Goal: Transaction & Acquisition: Download file/media

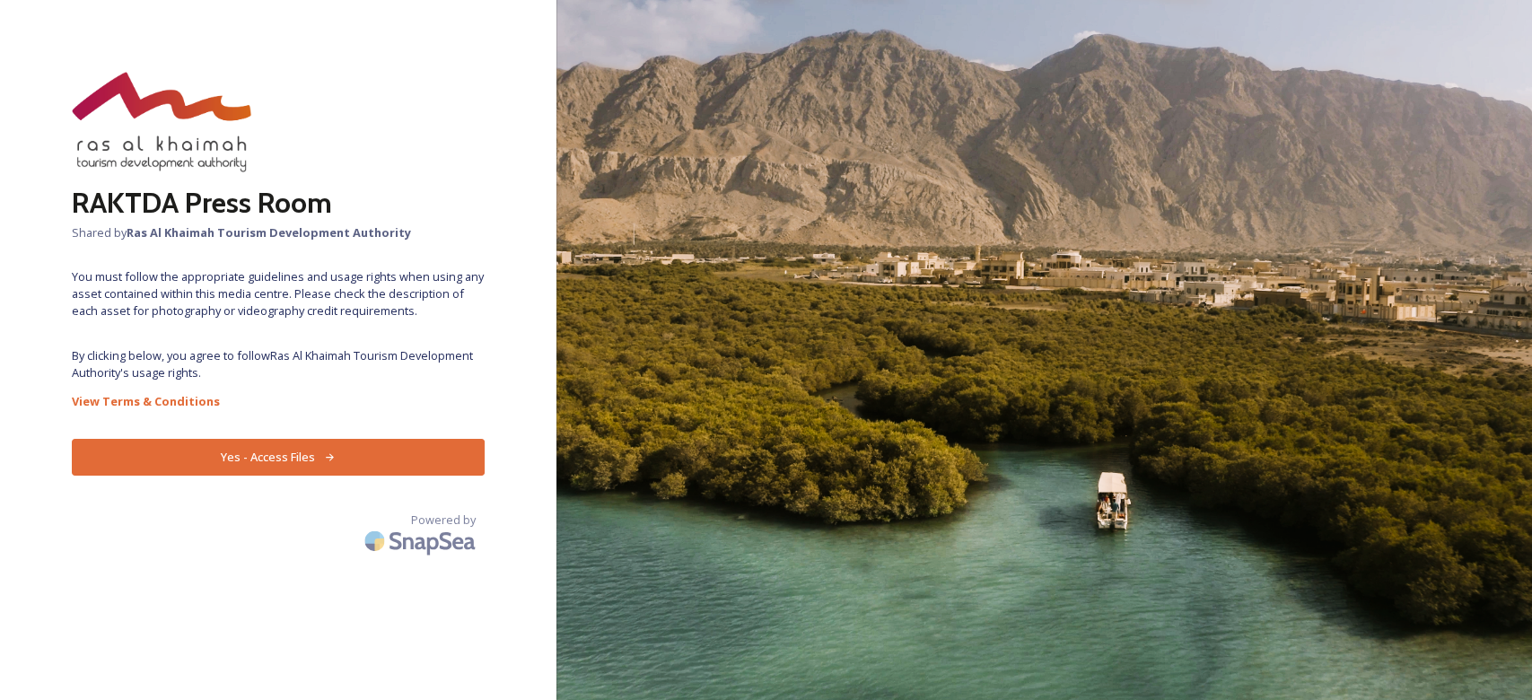
click at [366, 449] on button "Yes - Access Files" at bounding box center [278, 457] width 413 height 37
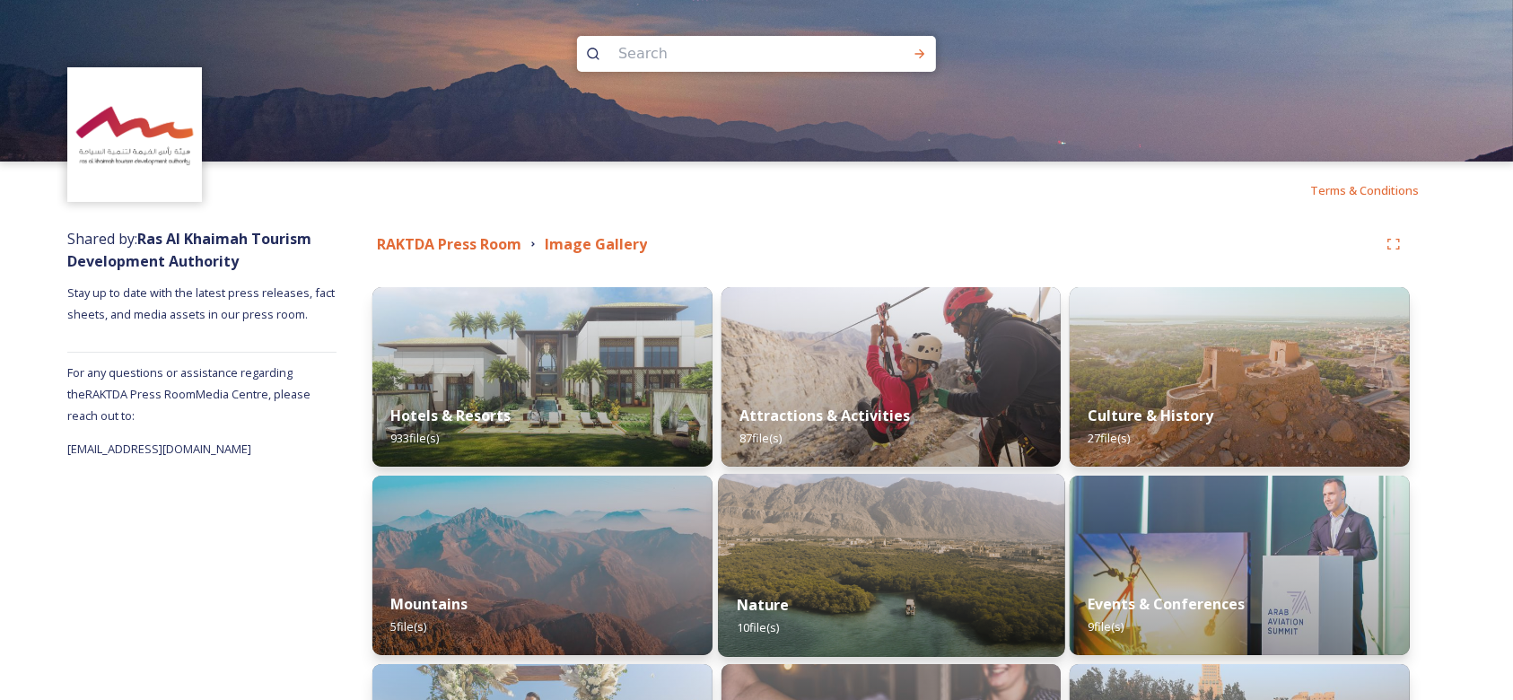
click at [903, 554] on img at bounding box center [891, 565] width 346 height 183
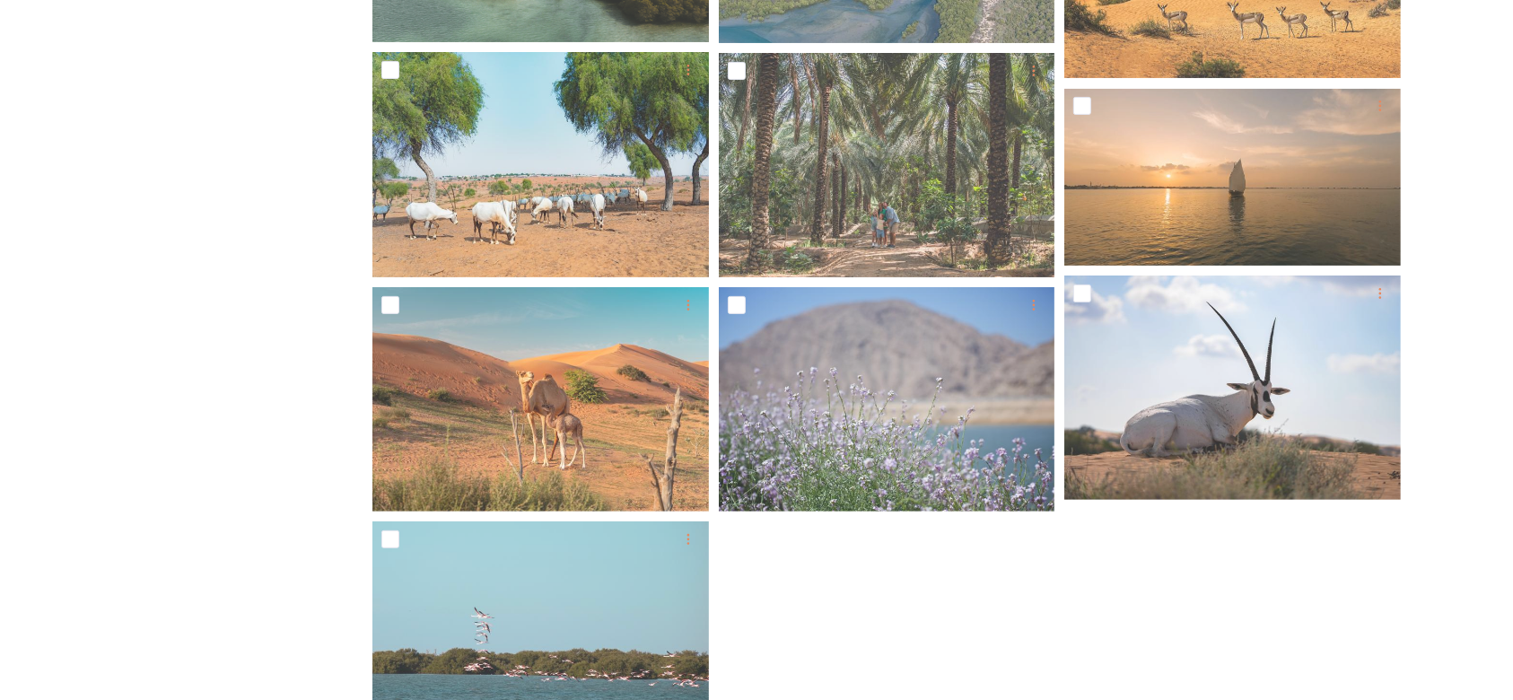
scroll to position [331, 0]
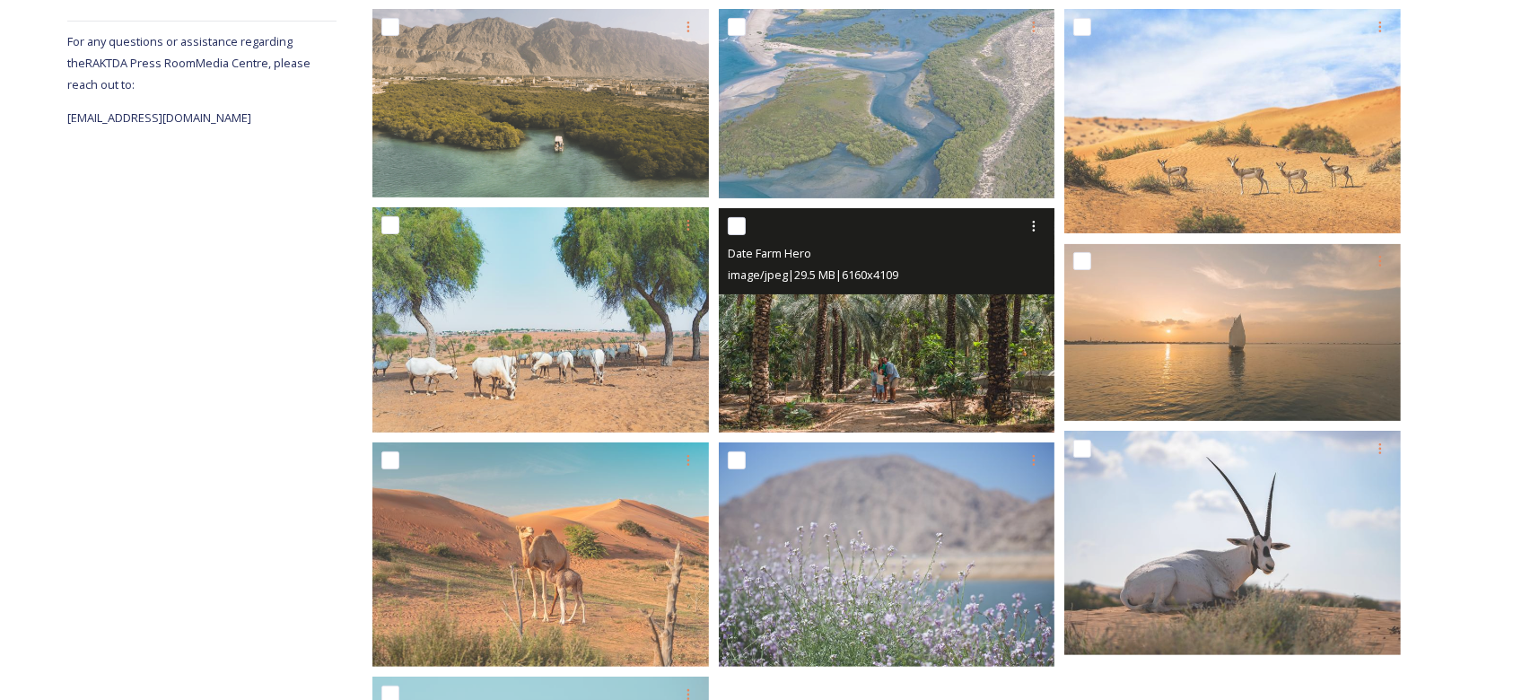
click at [898, 377] on img at bounding box center [887, 320] width 337 height 224
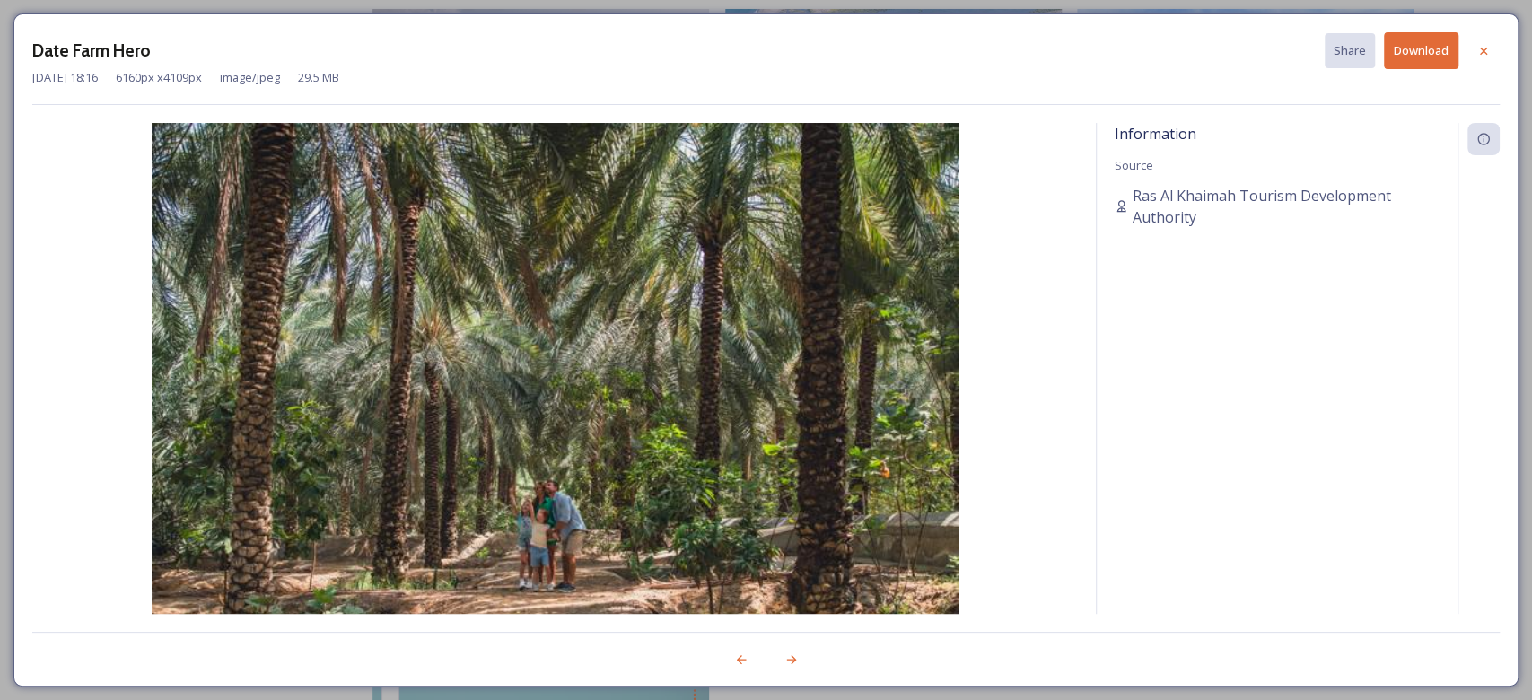
click at [1401, 53] on button "Download" at bounding box center [1421, 50] width 74 height 37
click at [1487, 41] on div at bounding box center [1484, 51] width 32 height 32
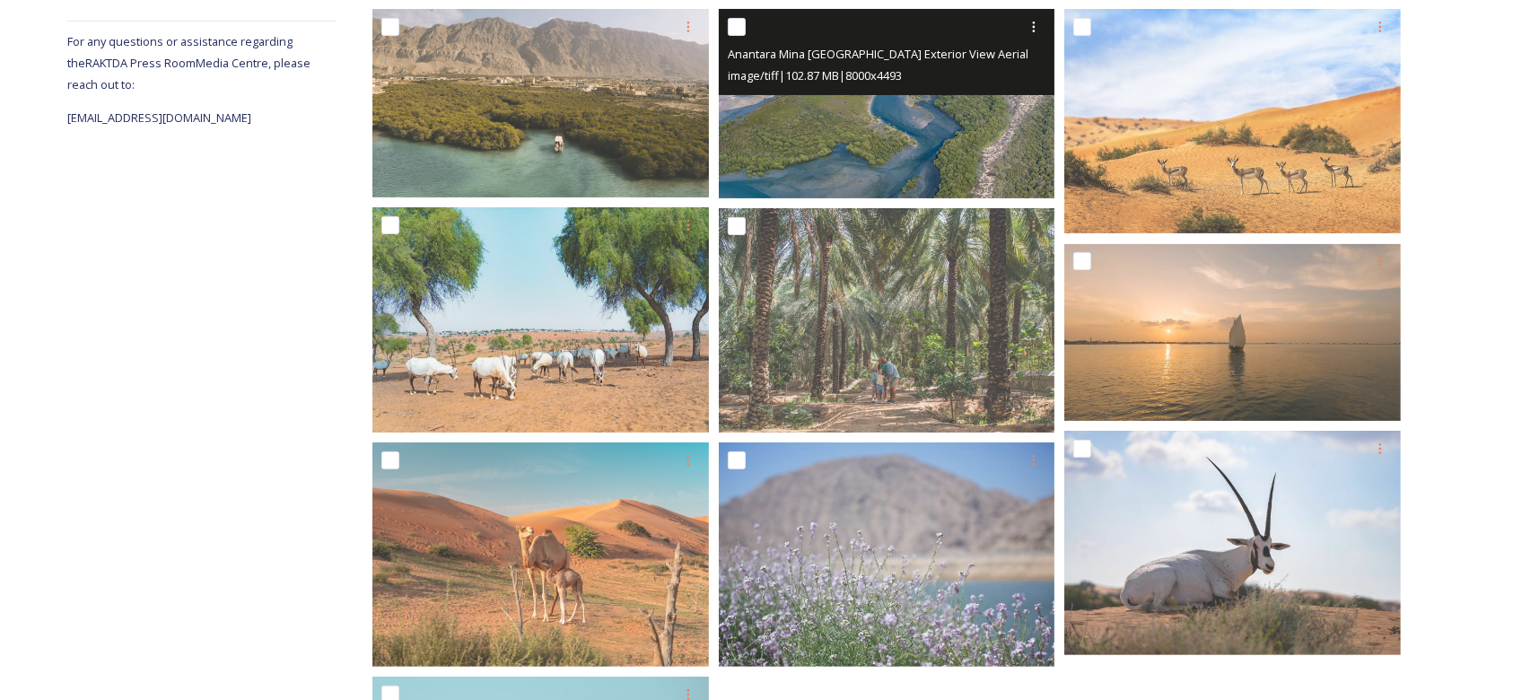
click at [904, 133] on img at bounding box center [887, 103] width 337 height 189
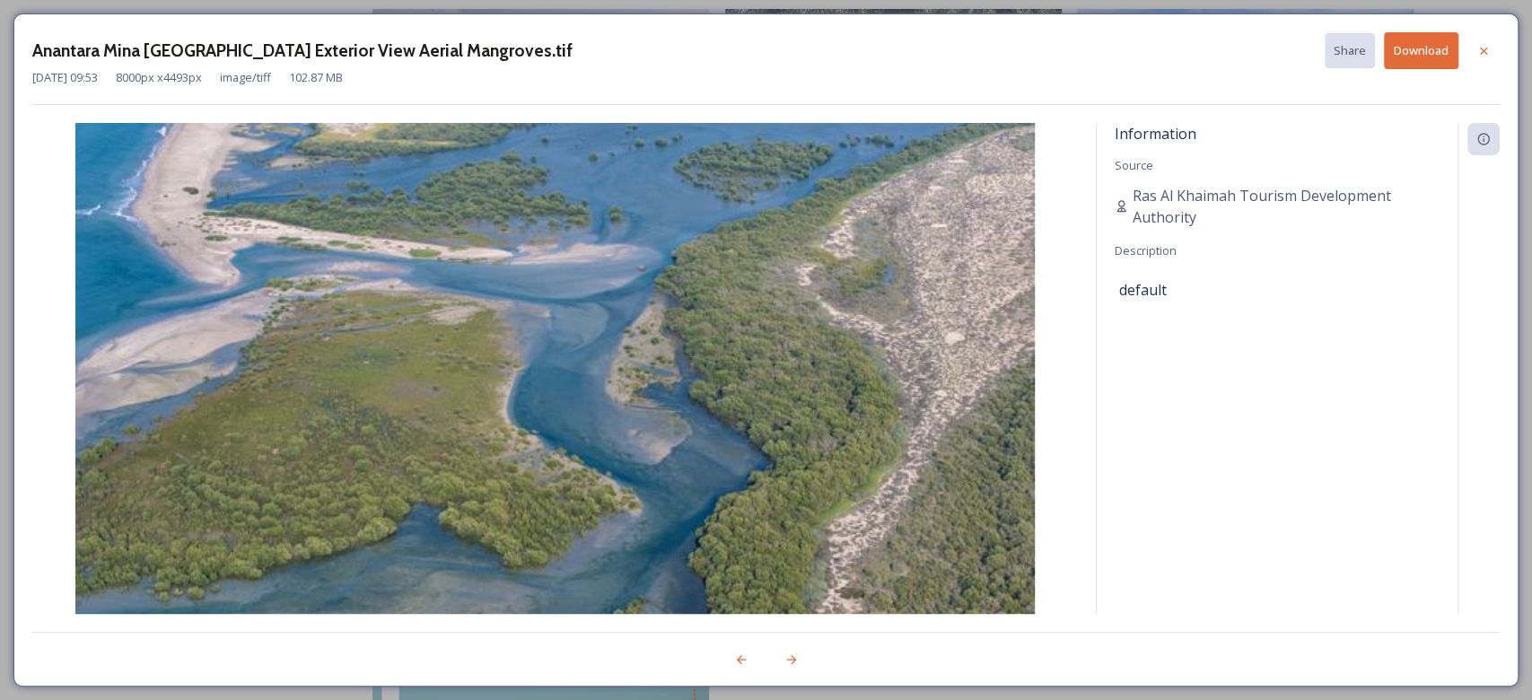
click at [1415, 48] on button "Download" at bounding box center [1421, 50] width 74 height 37
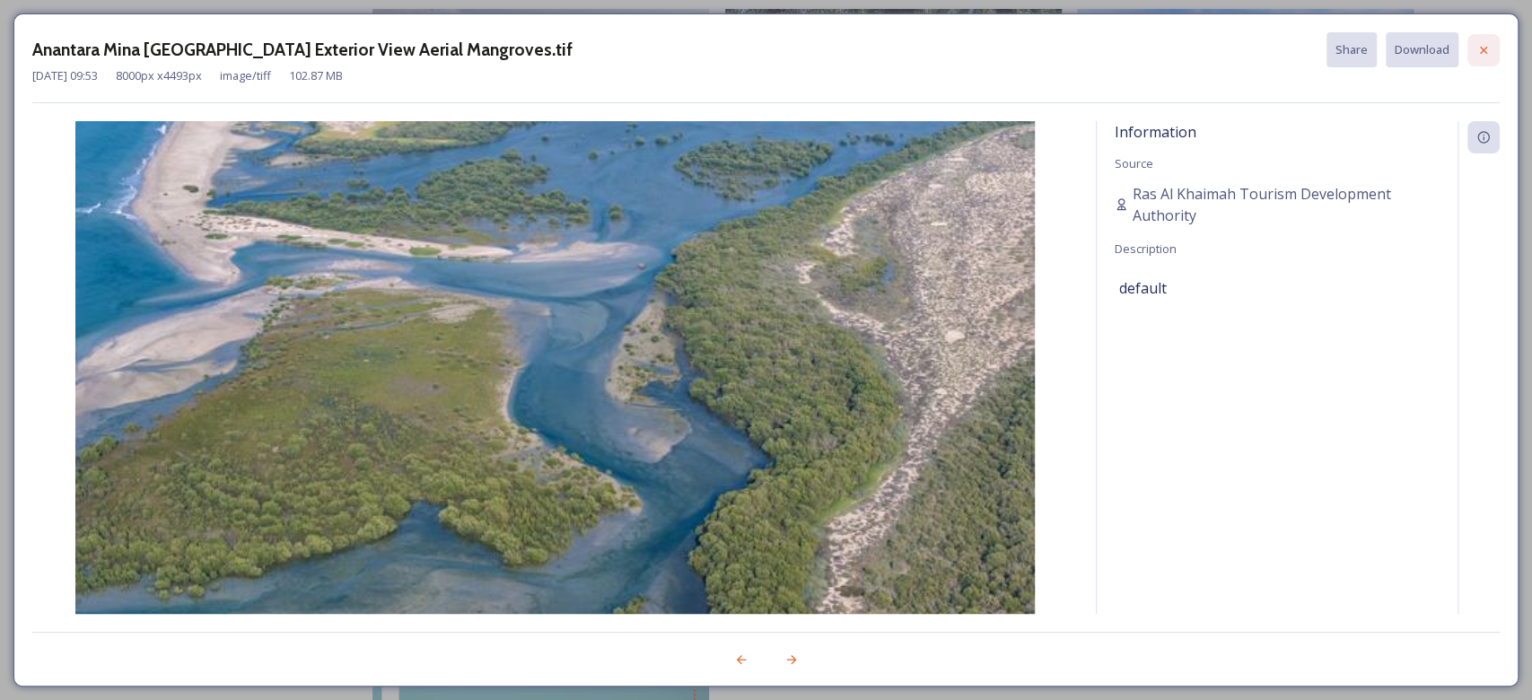
click at [1485, 44] on icon at bounding box center [1484, 50] width 14 height 14
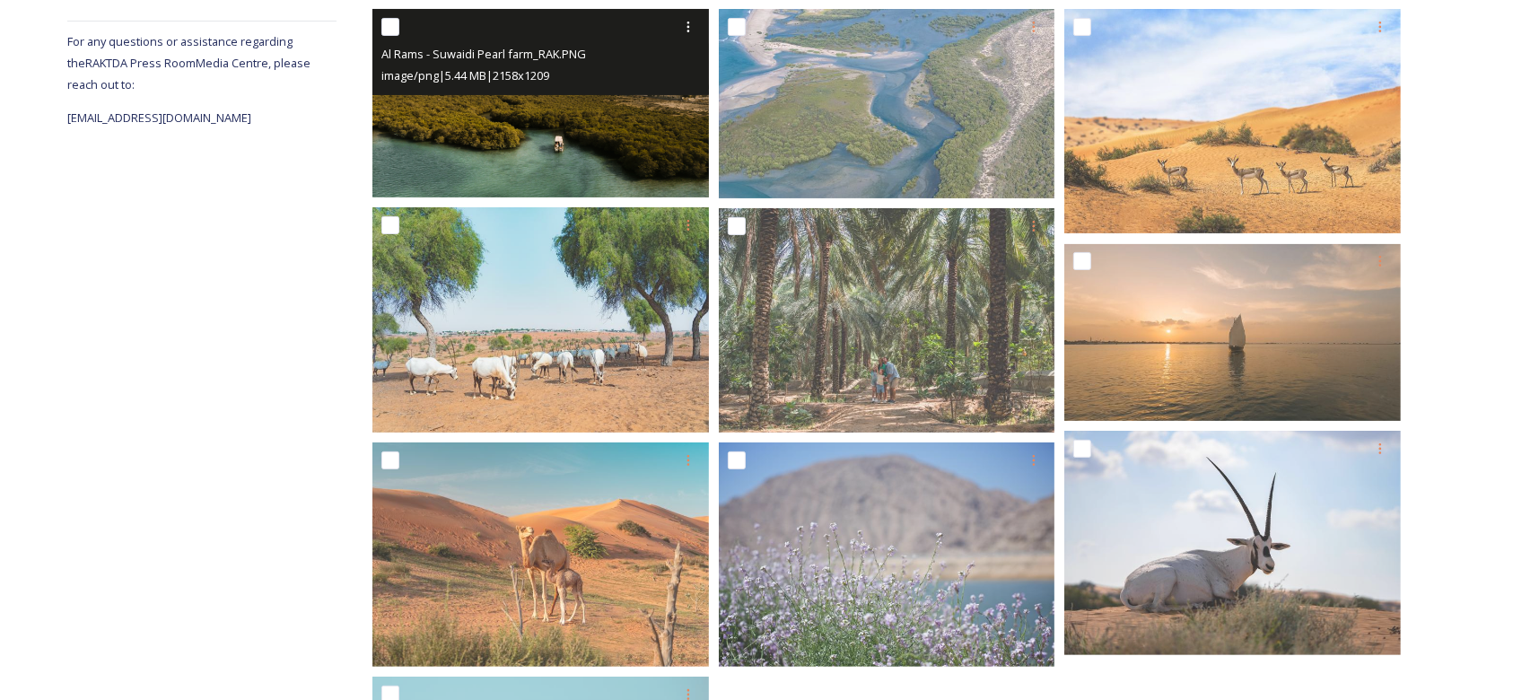
click at [609, 119] on img at bounding box center [540, 103] width 337 height 188
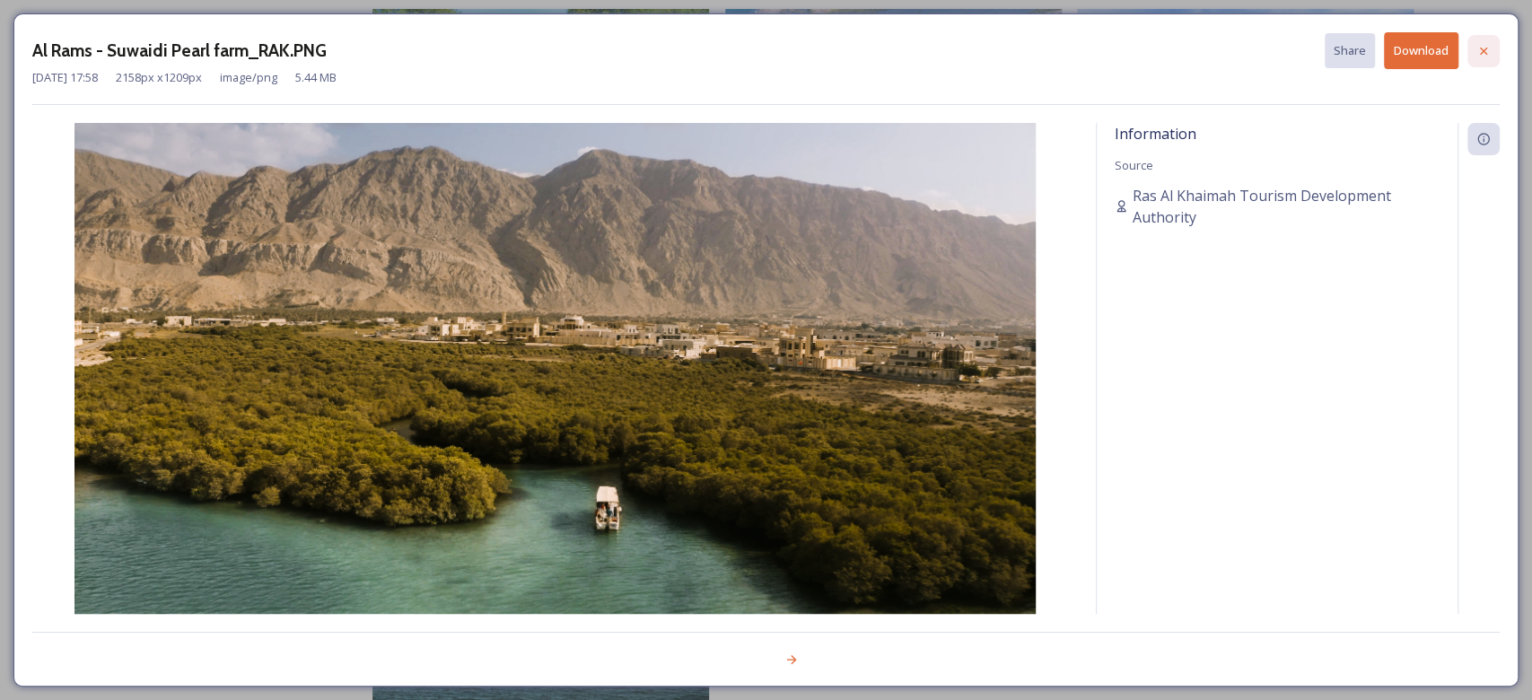
click at [1483, 36] on div at bounding box center [1484, 51] width 32 height 32
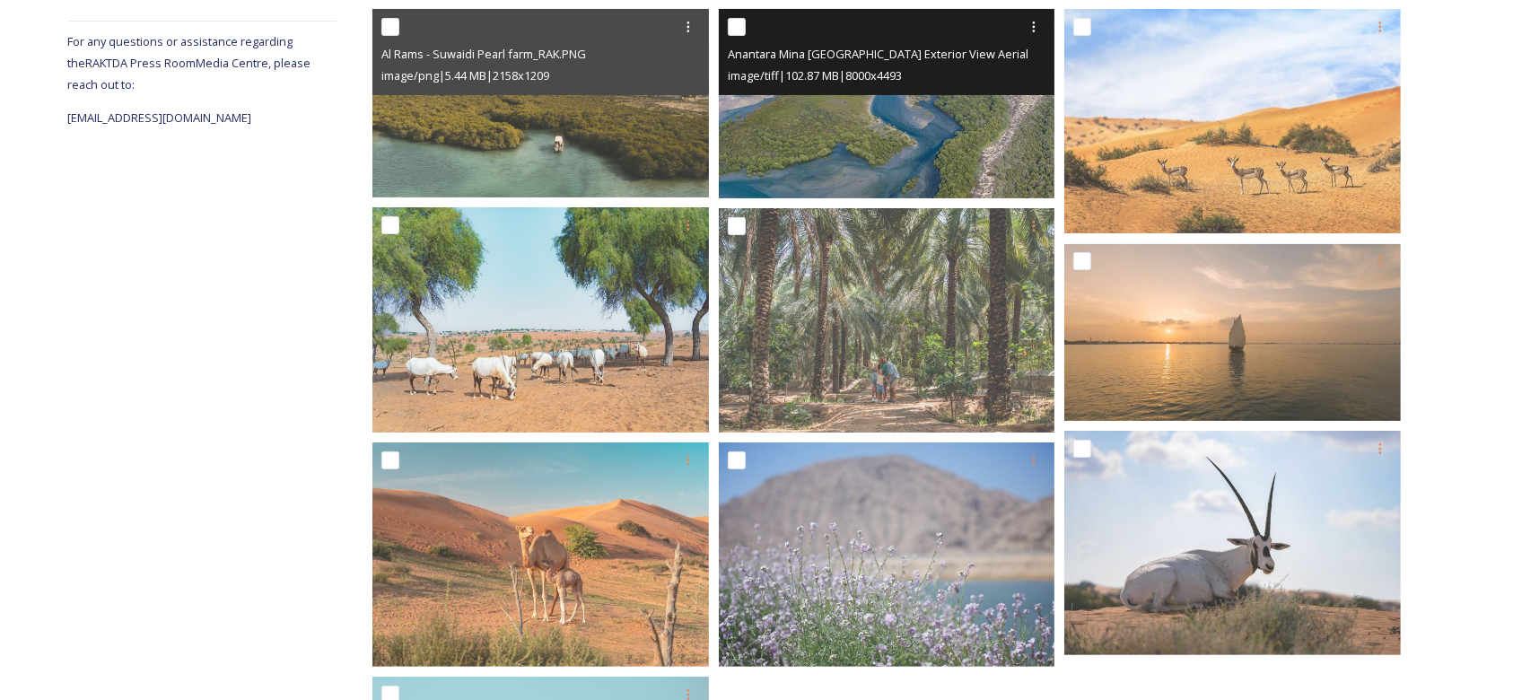
click at [962, 111] on img at bounding box center [887, 103] width 337 height 189
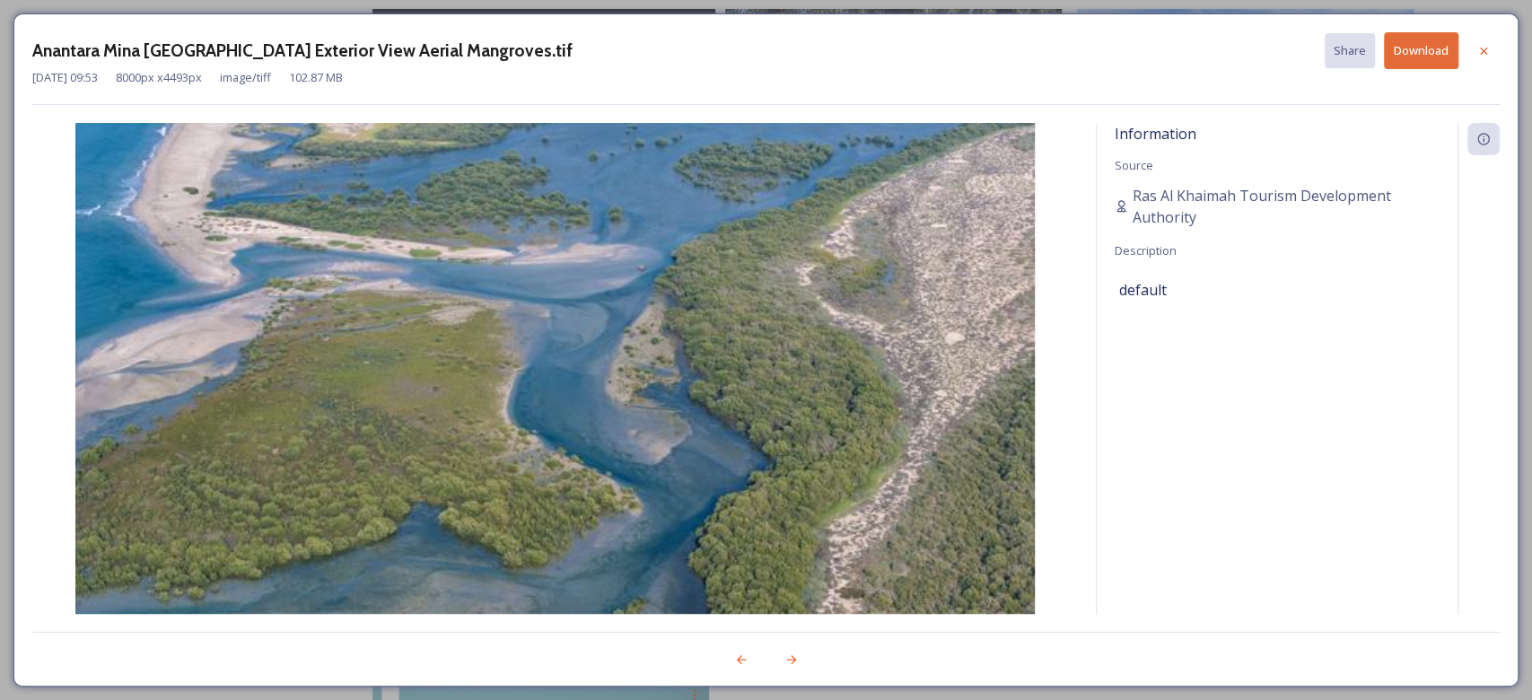
click at [1436, 47] on button "Download" at bounding box center [1421, 50] width 74 height 37
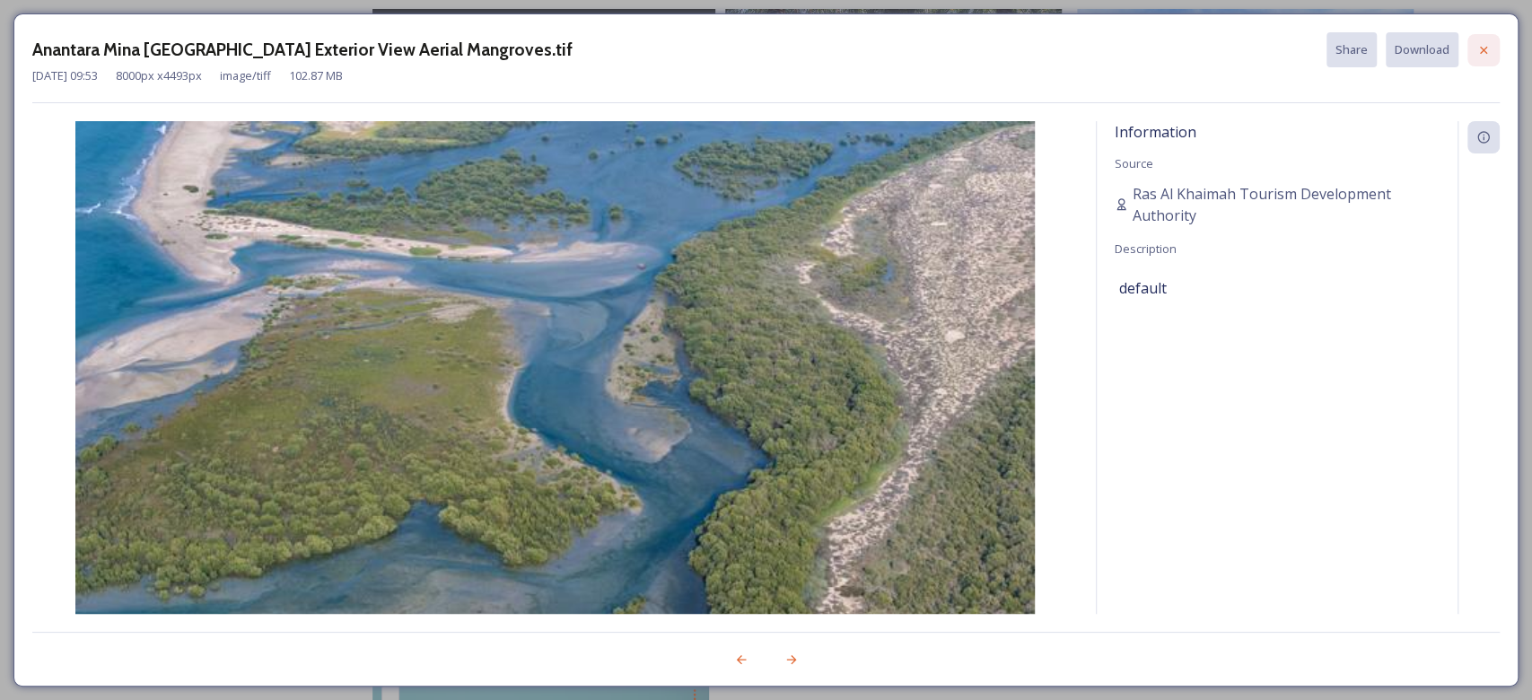
click at [1484, 50] on icon at bounding box center [1483, 49] width 7 height 7
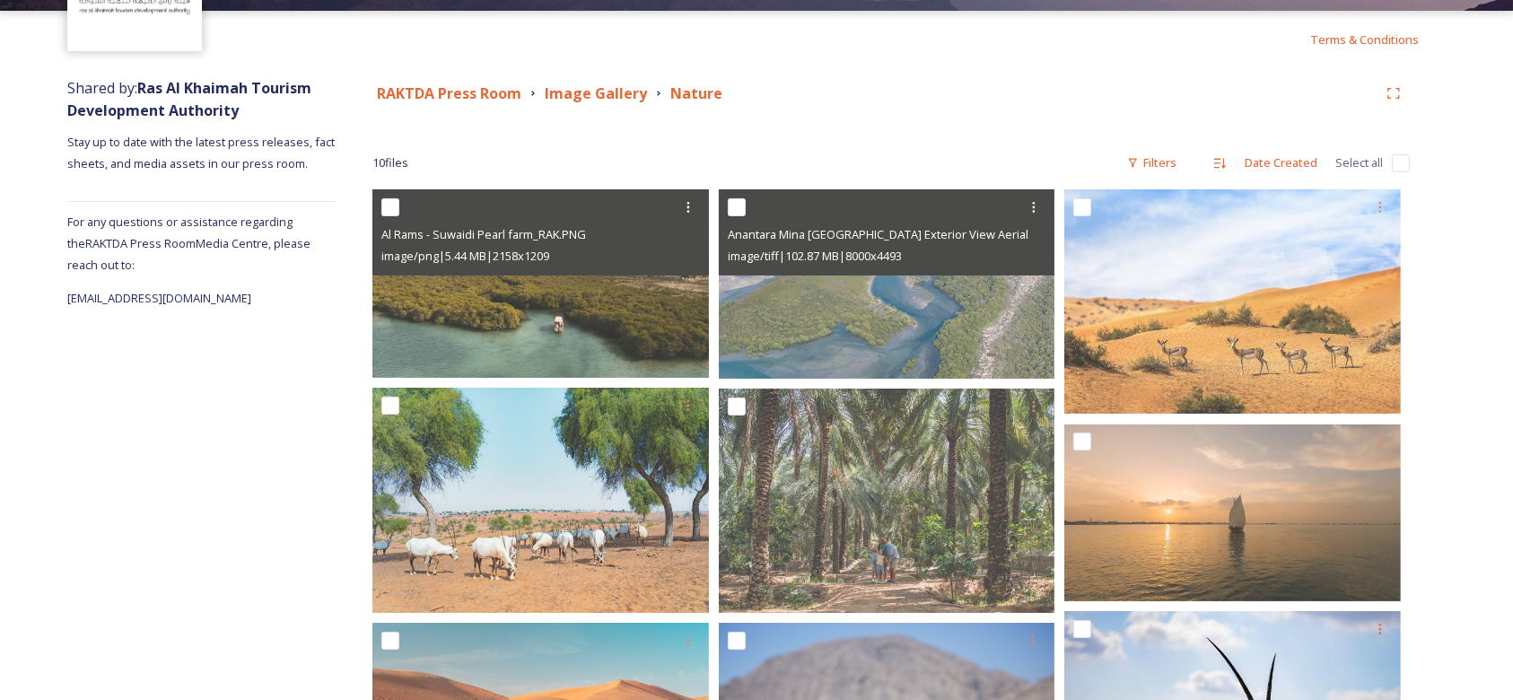
scroll to position [0, 0]
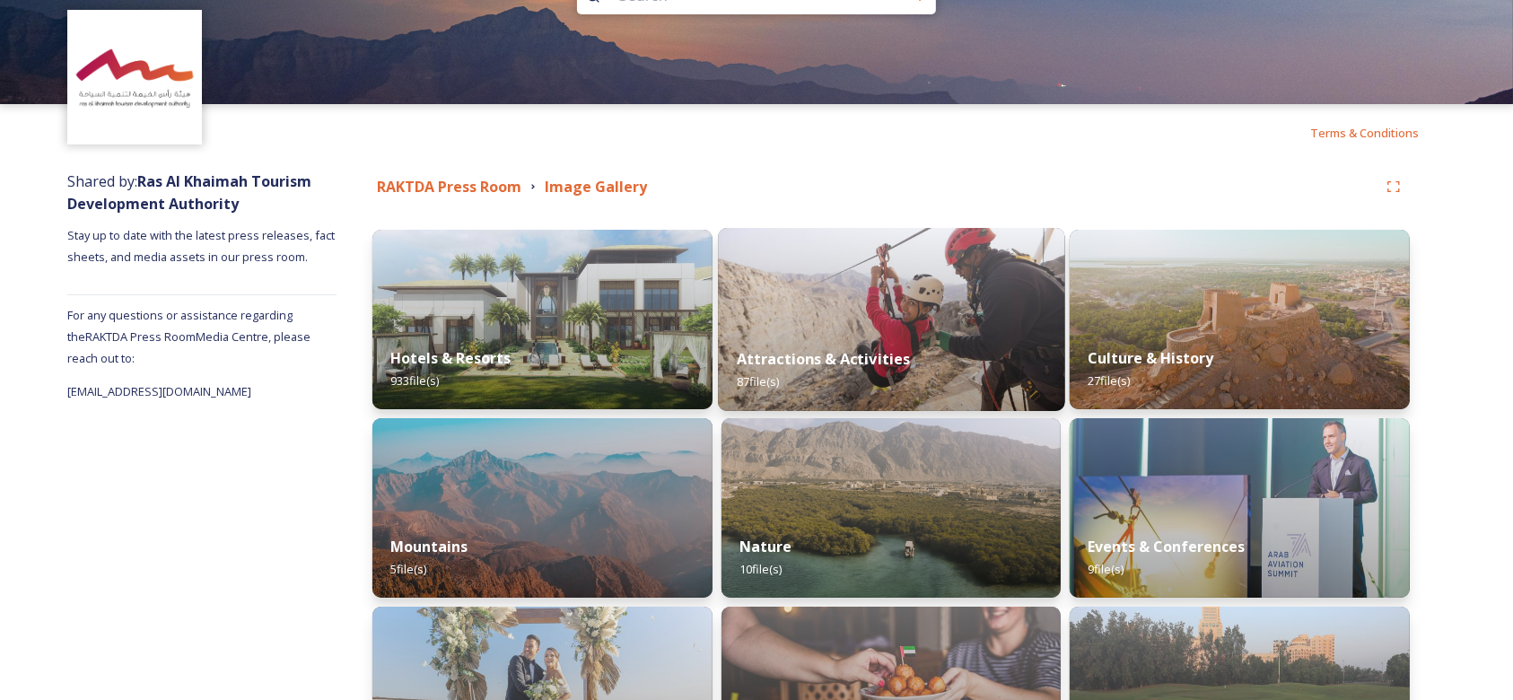
scroll to position [57, 0]
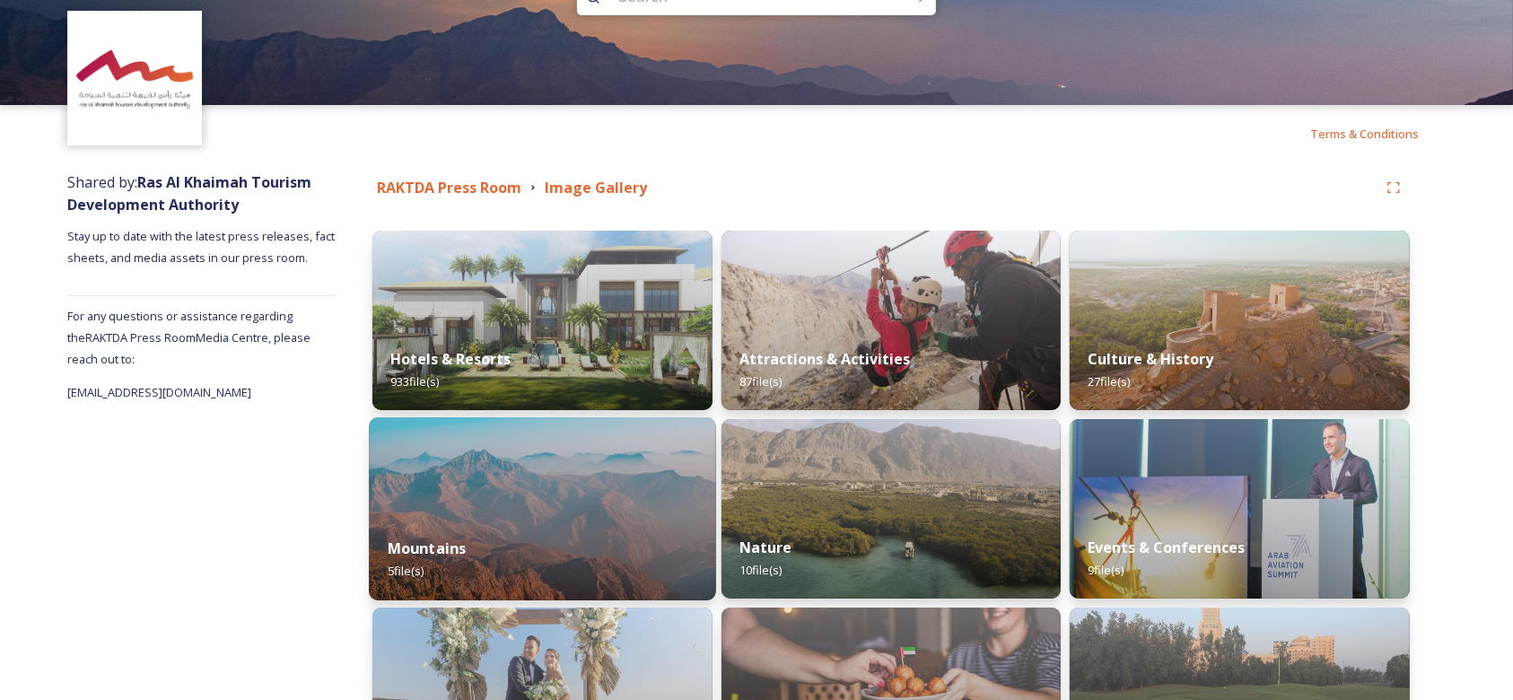
click at [571, 501] on img at bounding box center [542, 508] width 346 height 183
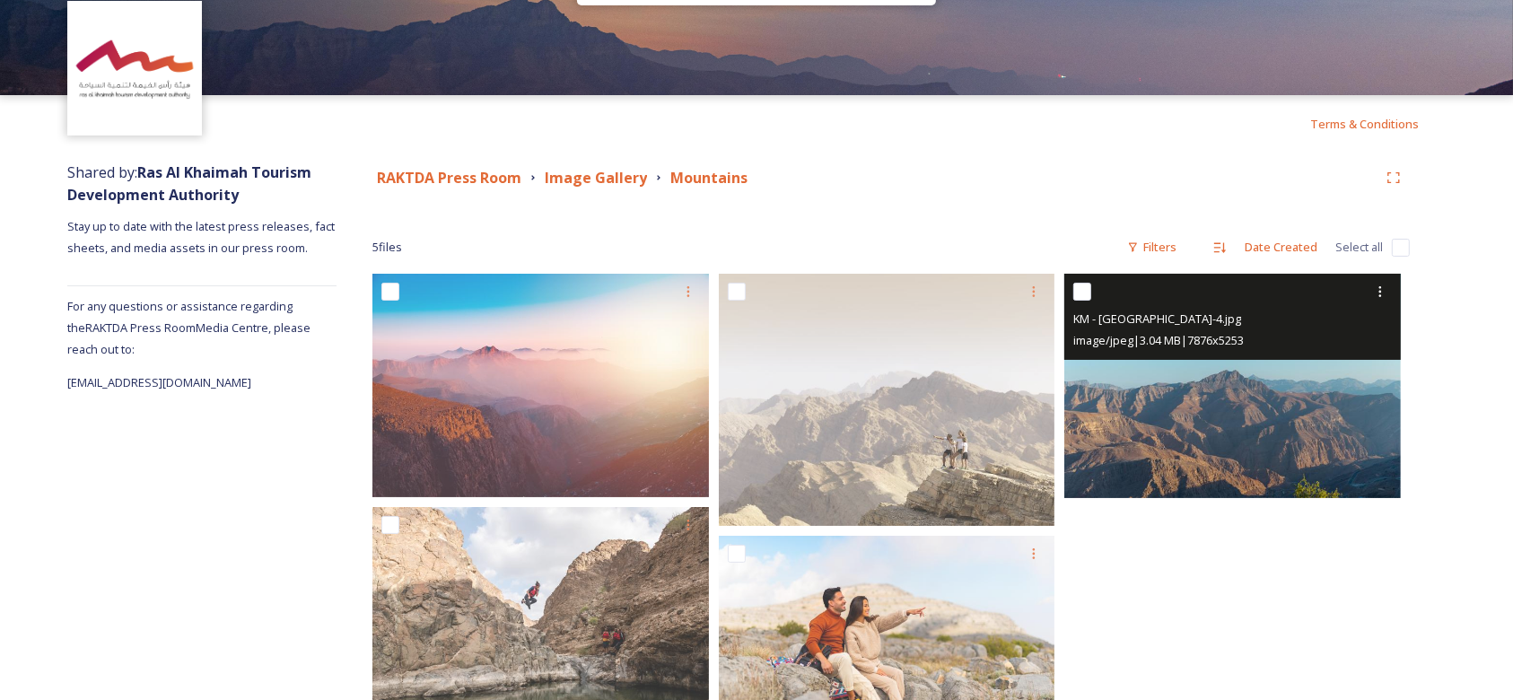
scroll to position [165, 0]
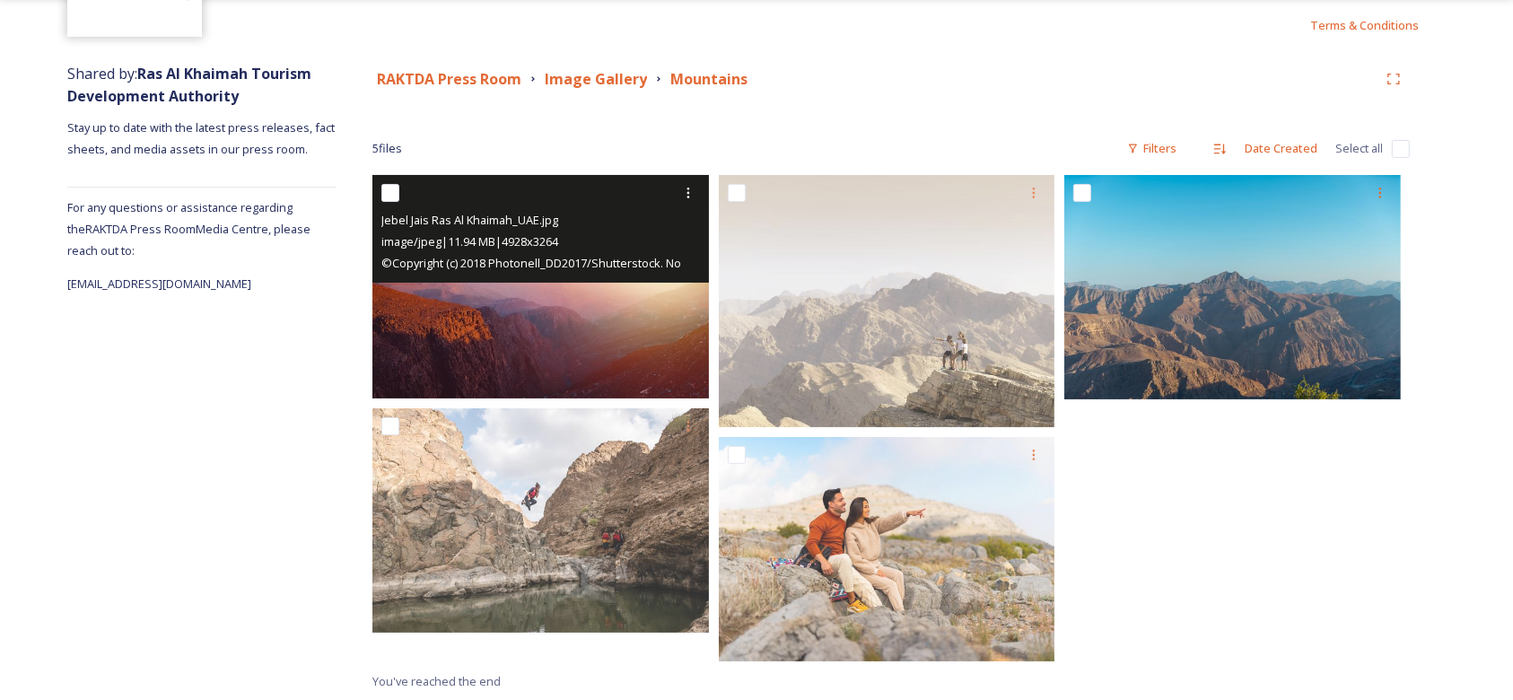
click at [524, 317] on img at bounding box center [540, 286] width 337 height 223
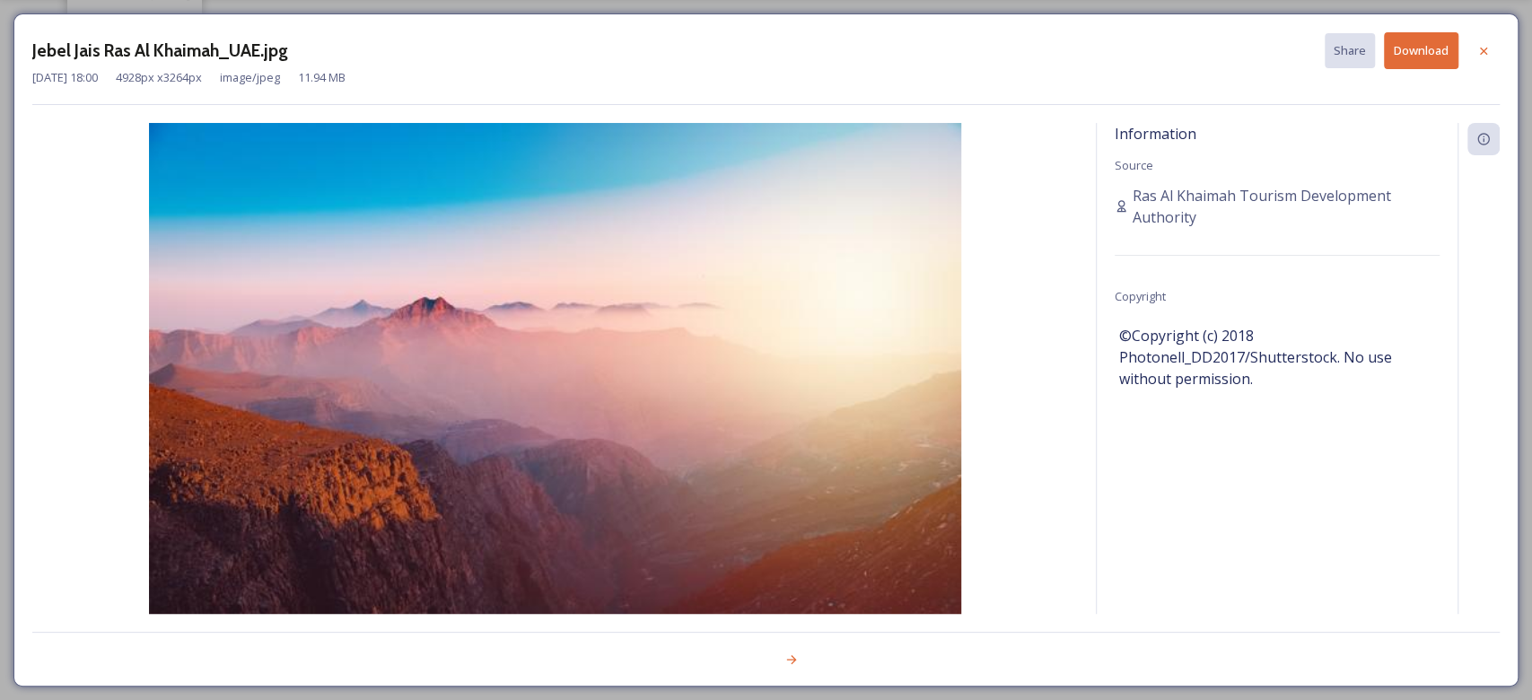
click at [1402, 56] on button "Download" at bounding box center [1421, 50] width 74 height 37
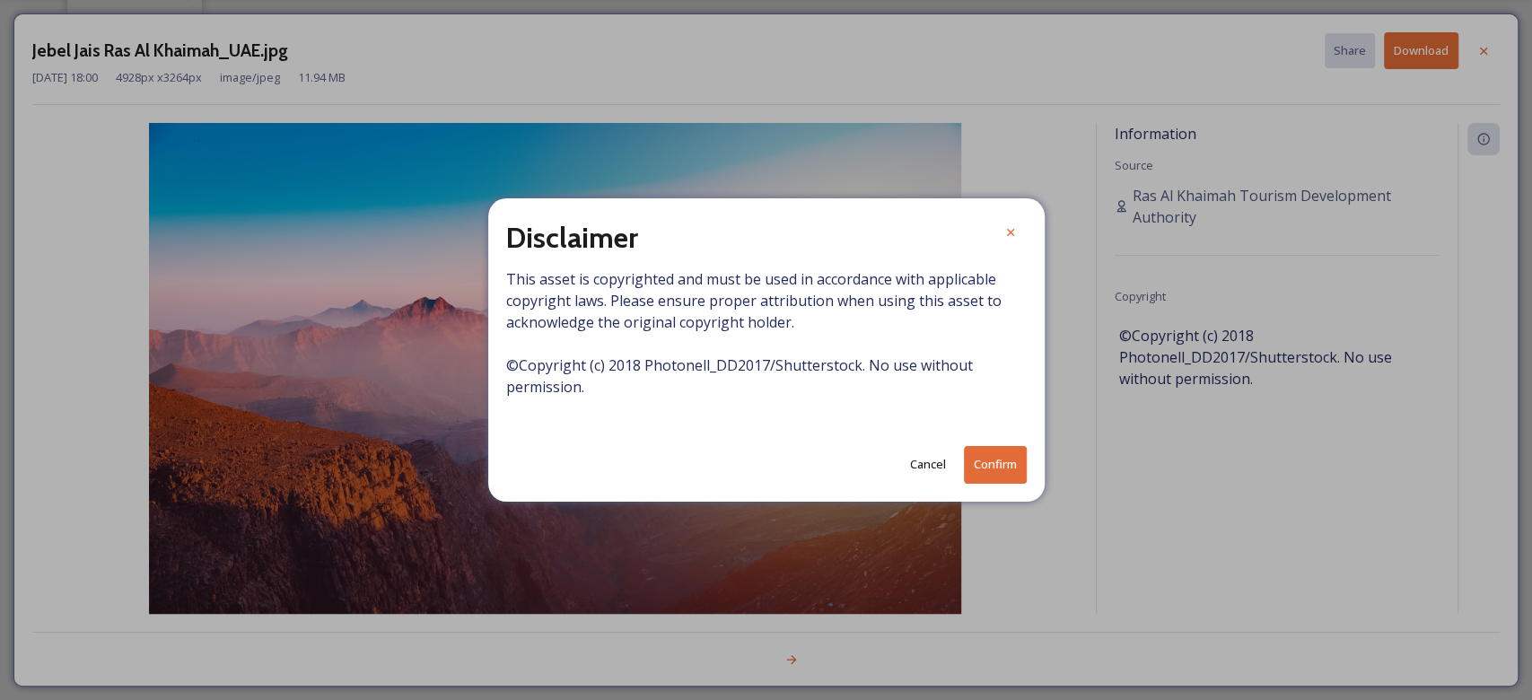
drag, startPoint x: 1389, startPoint y: 459, endPoint x: 1364, endPoint y: 458, distance: 25.1
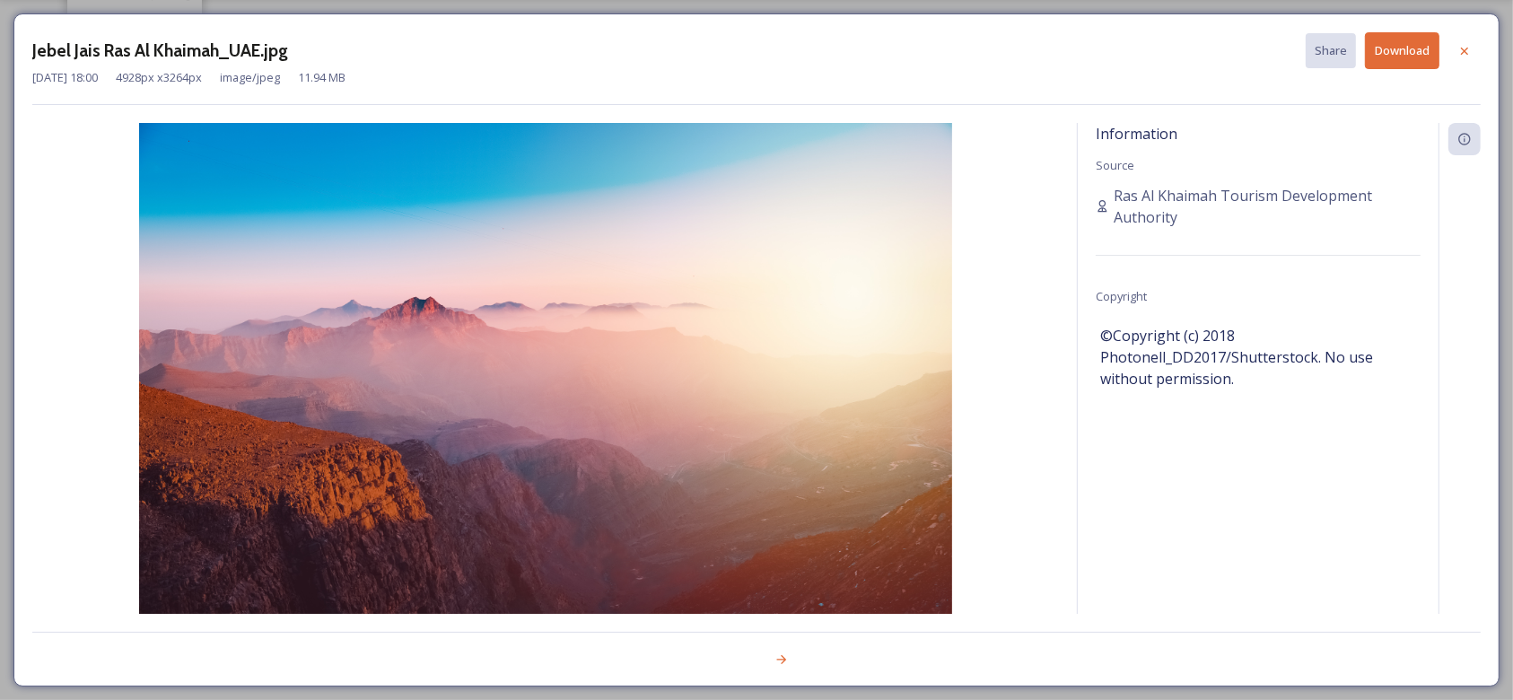
click at [1417, 59] on button "Download" at bounding box center [1402, 50] width 74 height 37
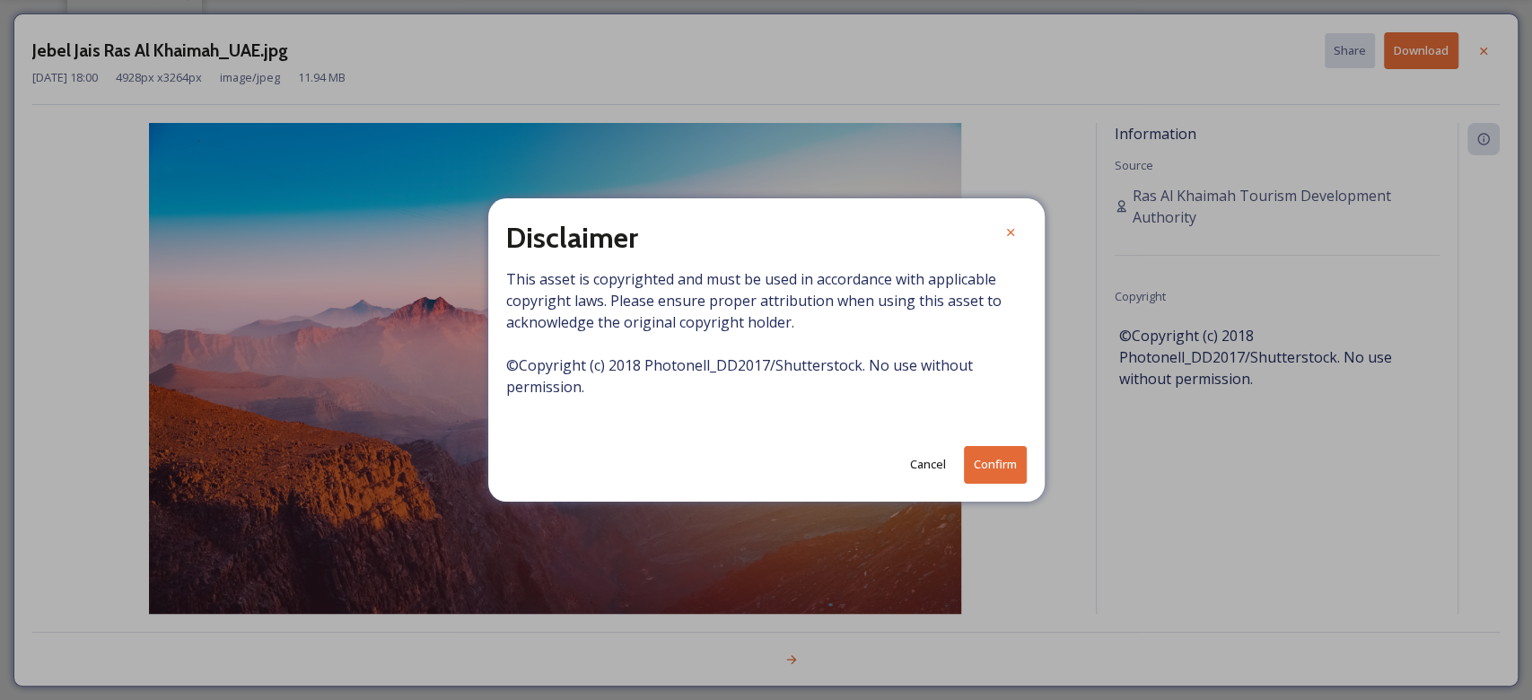
click at [1003, 481] on button "Confirm" at bounding box center [995, 464] width 63 height 37
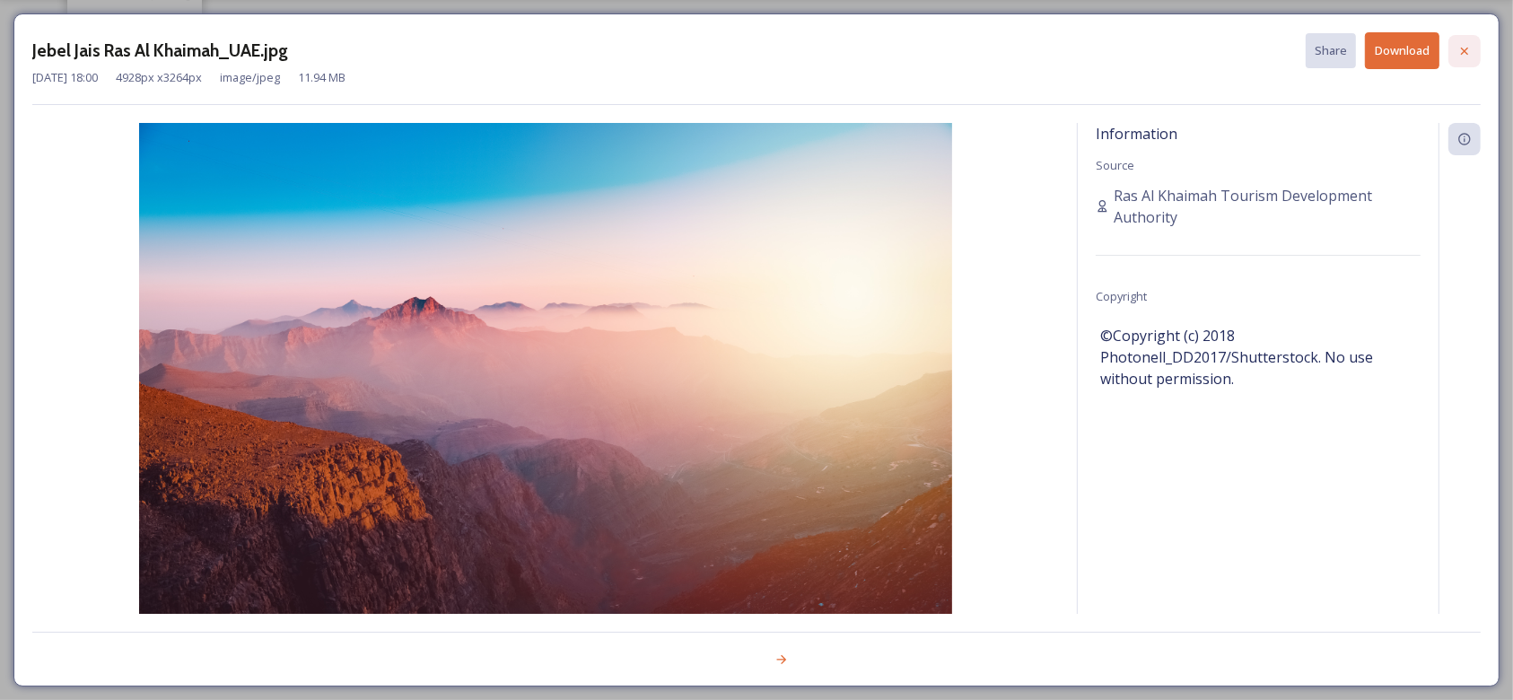
click at [1463, 52] on icon at bounding box center [1464, 50] width 7 height 7
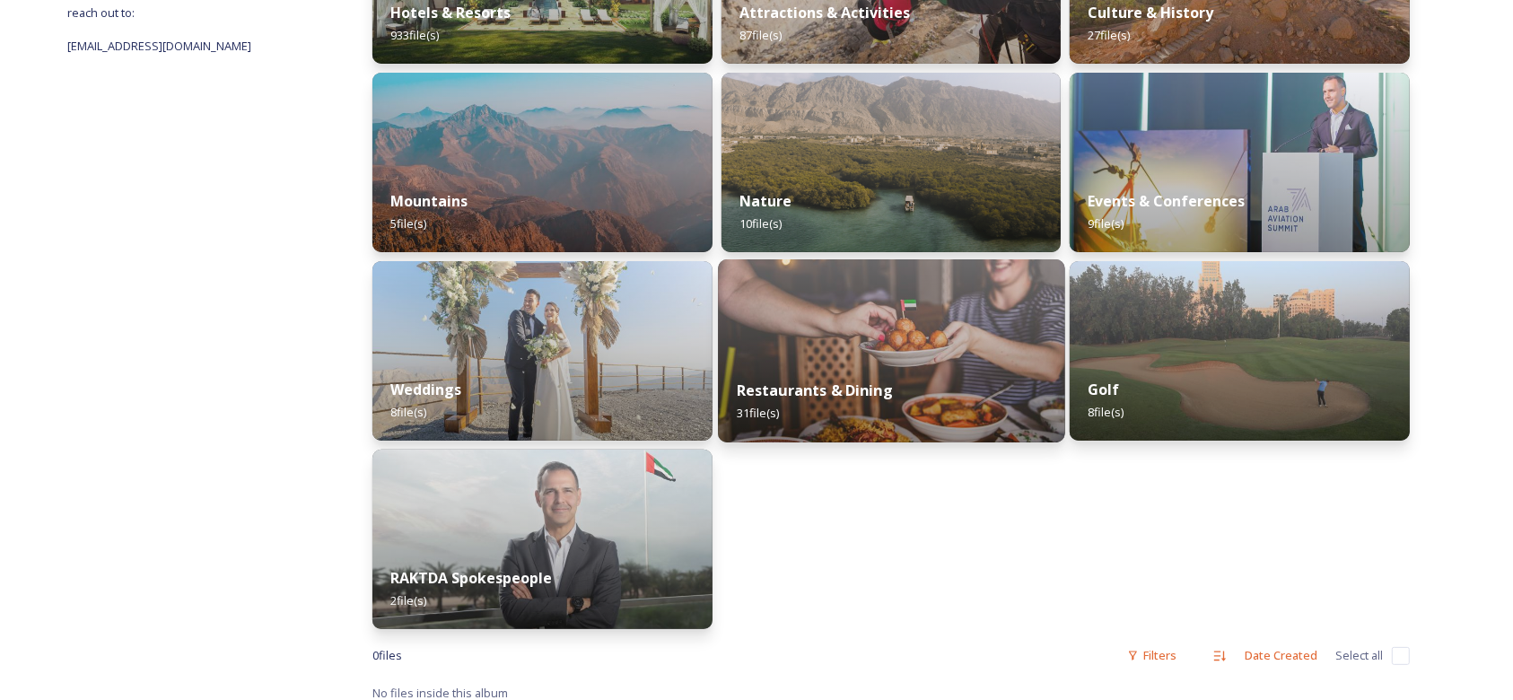
scroll to position [416, 0]
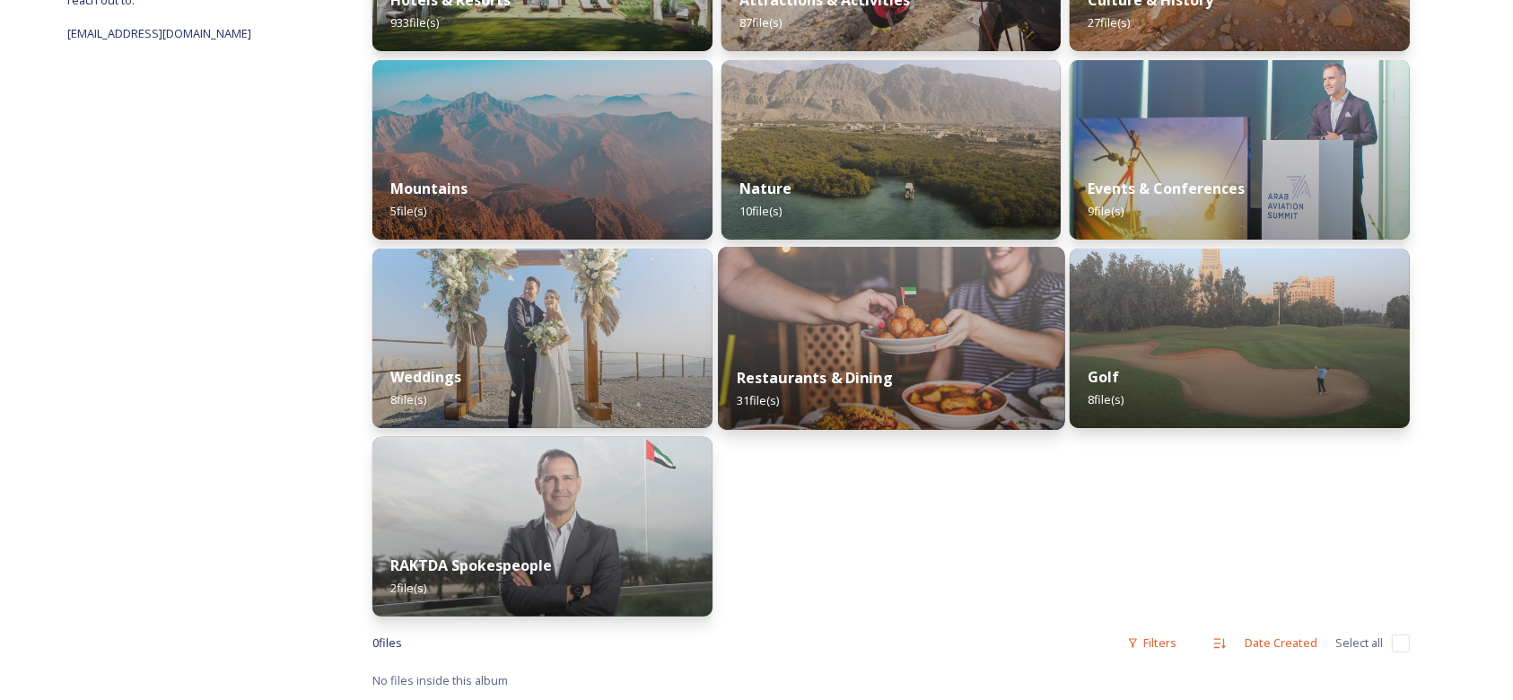
click at [940, 370] on div "Restaurants & Dining 31 file(s)" at bounding box center [891, 389] width 346 height 82
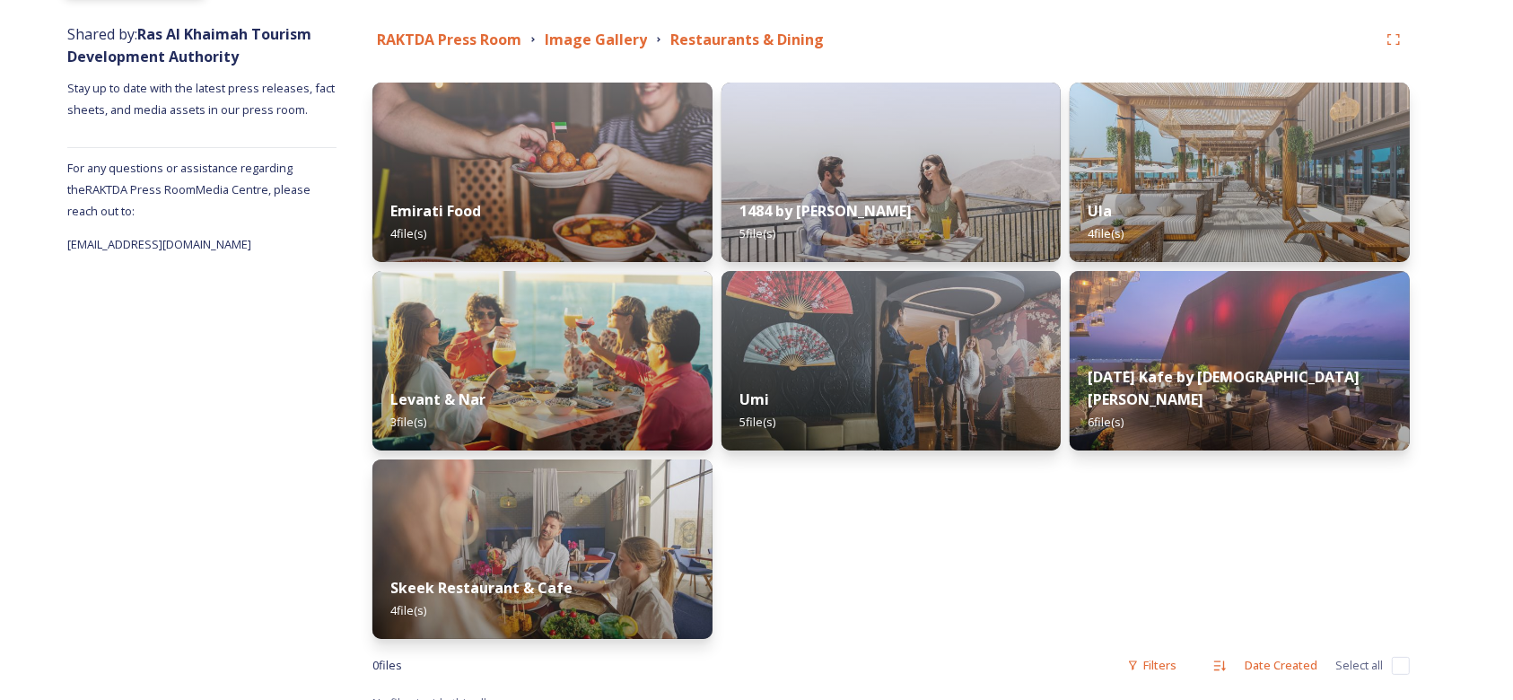
scroll to position [226, 0]
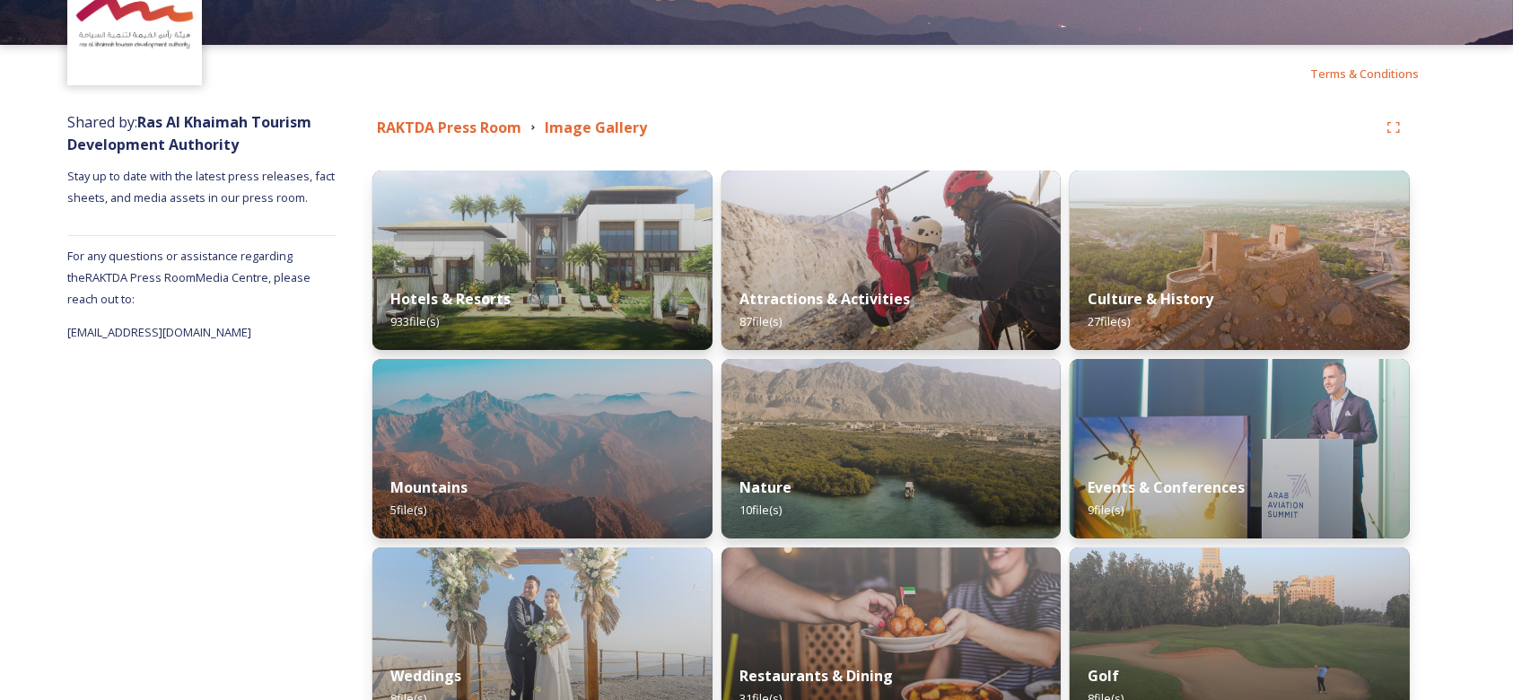
scroll to position [416, 0]
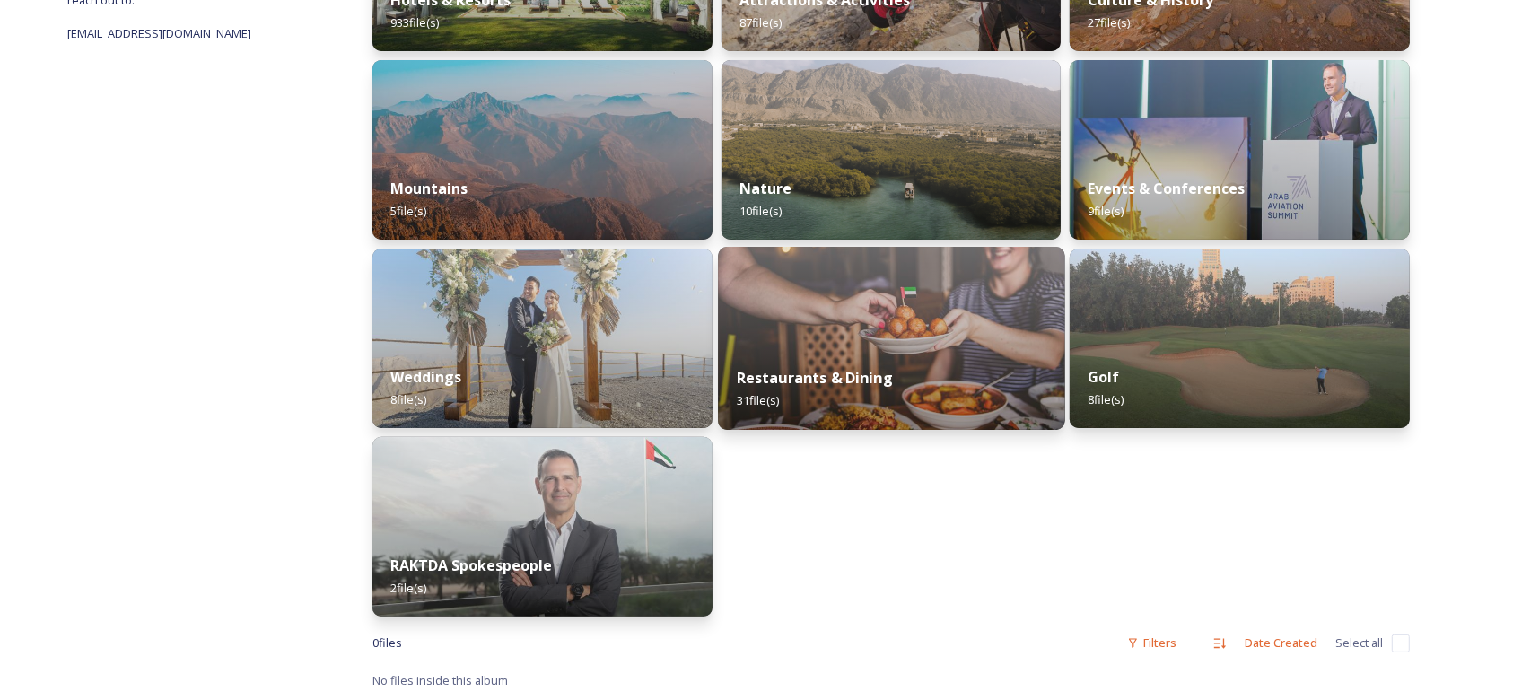
click at [874, 363] on div "Restaurants & Dining 31 file(s)" at bounding box center [891, 389] width 346 height 82
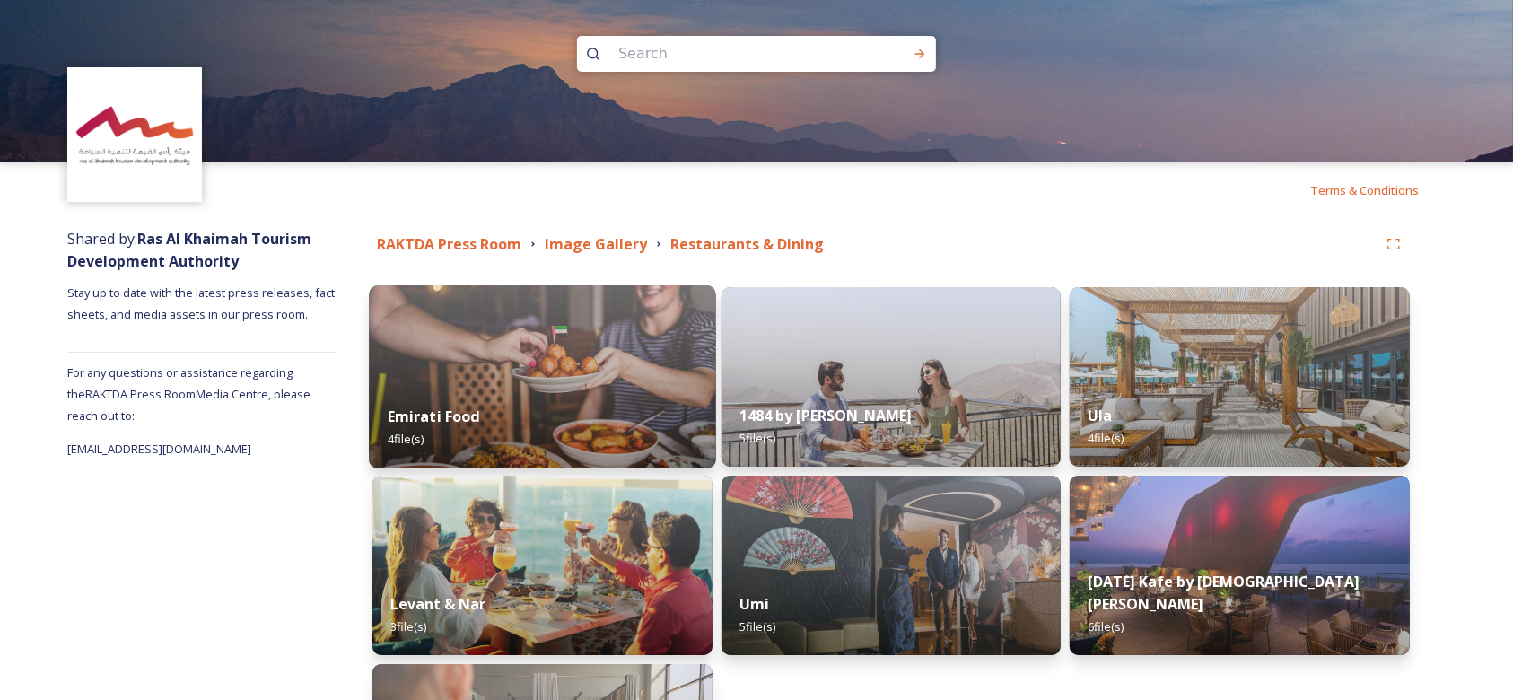
click at [495, 337] on img at bounding box center [542, 376] width 346 height 183
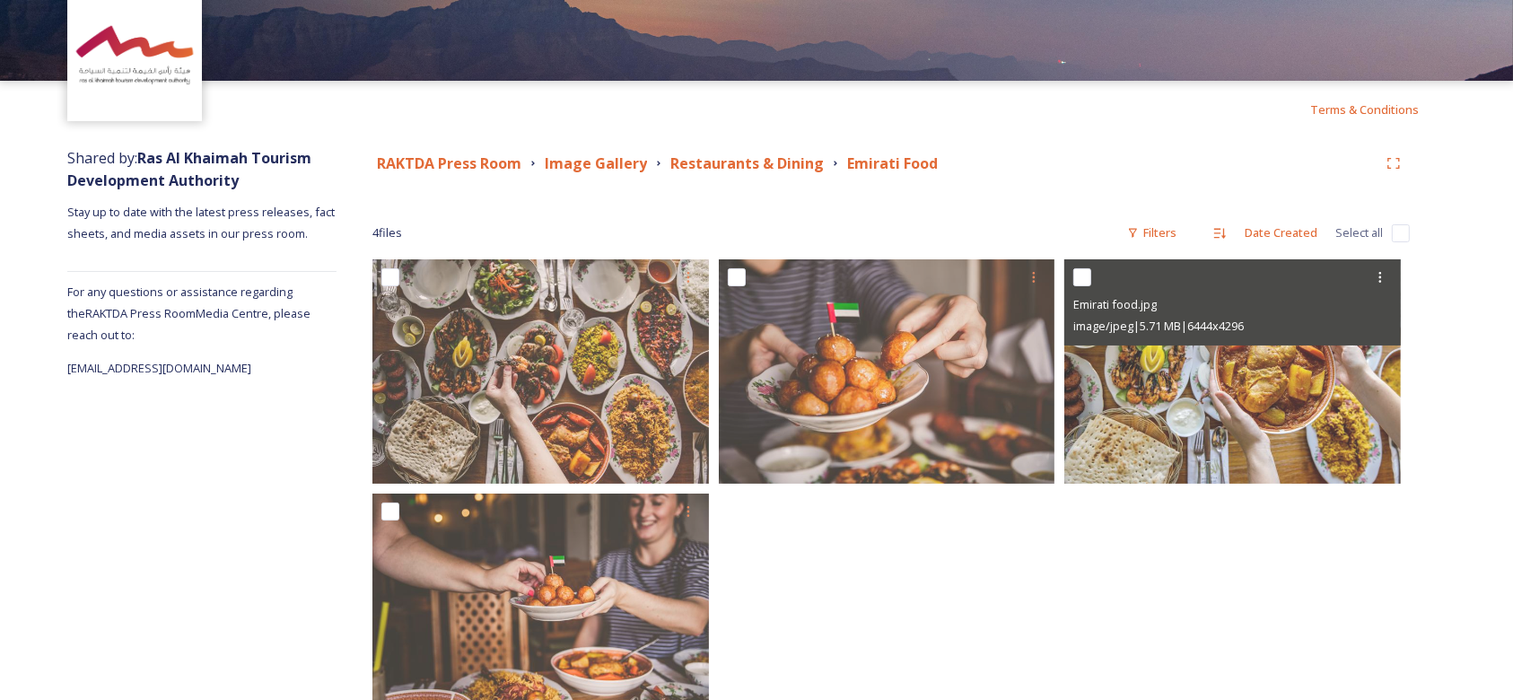
scroll to position [119, 0]
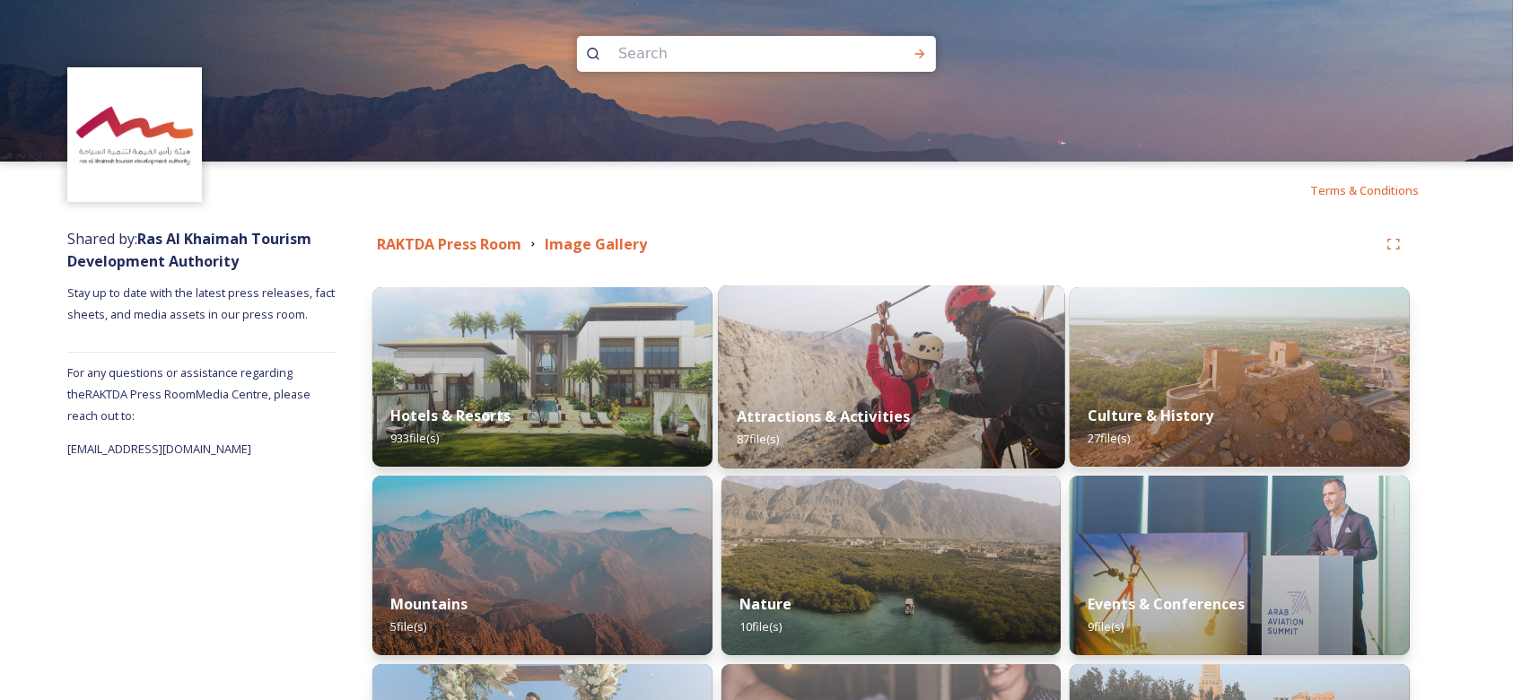
click at [905, 390] on div "Attractions & Activities 87 file(s)" at bounding box center [891, 428] width 346 height 82
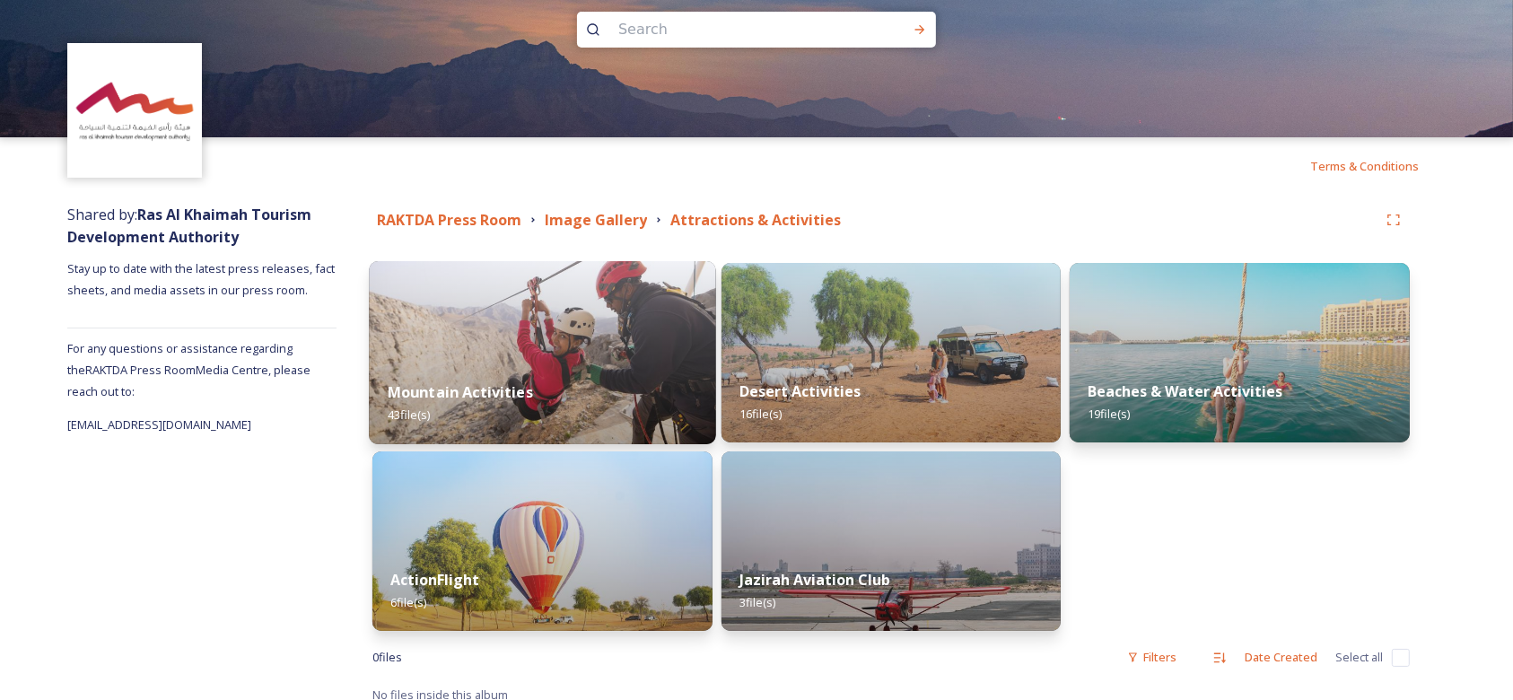
scroll to position [38, 0]
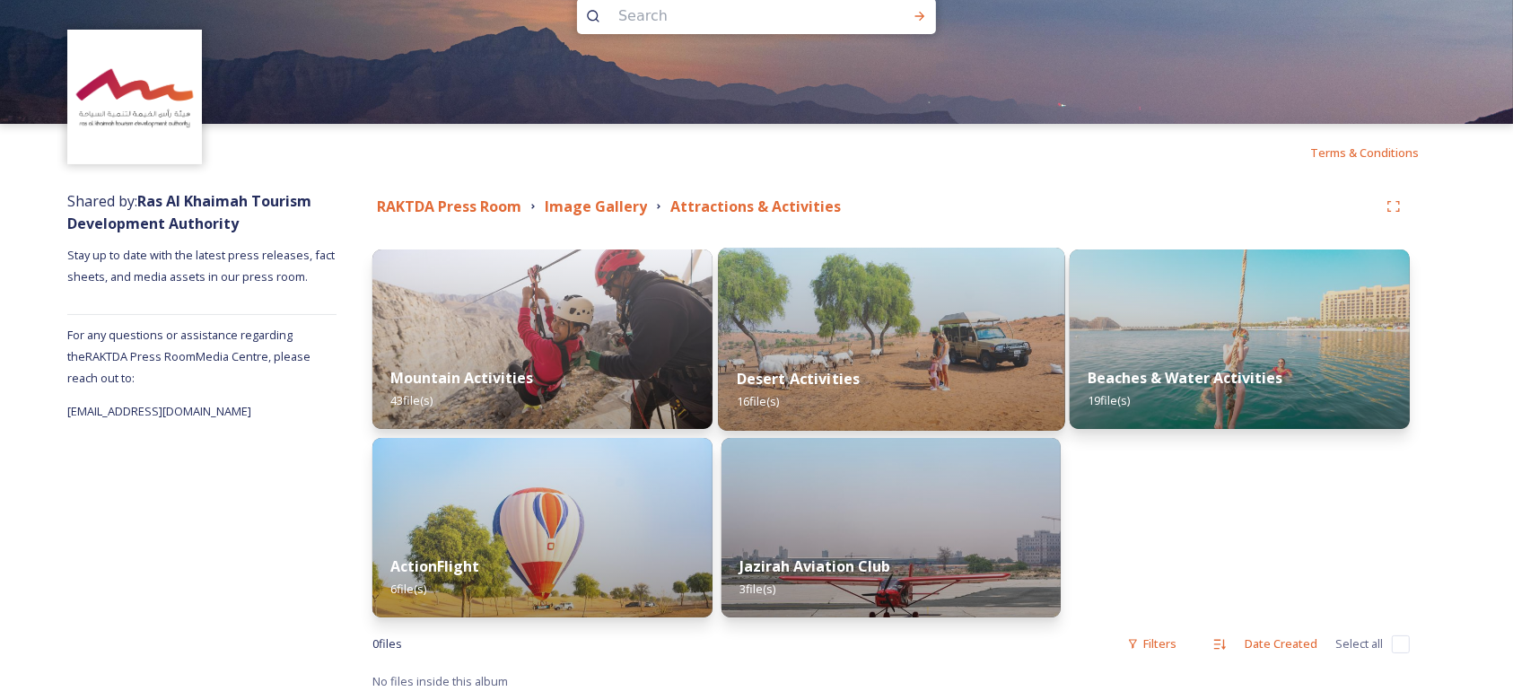
click at [920, 364] on div "Desert Activities 16 file(s)" at bounding box center [891, 390] width 346 height 82
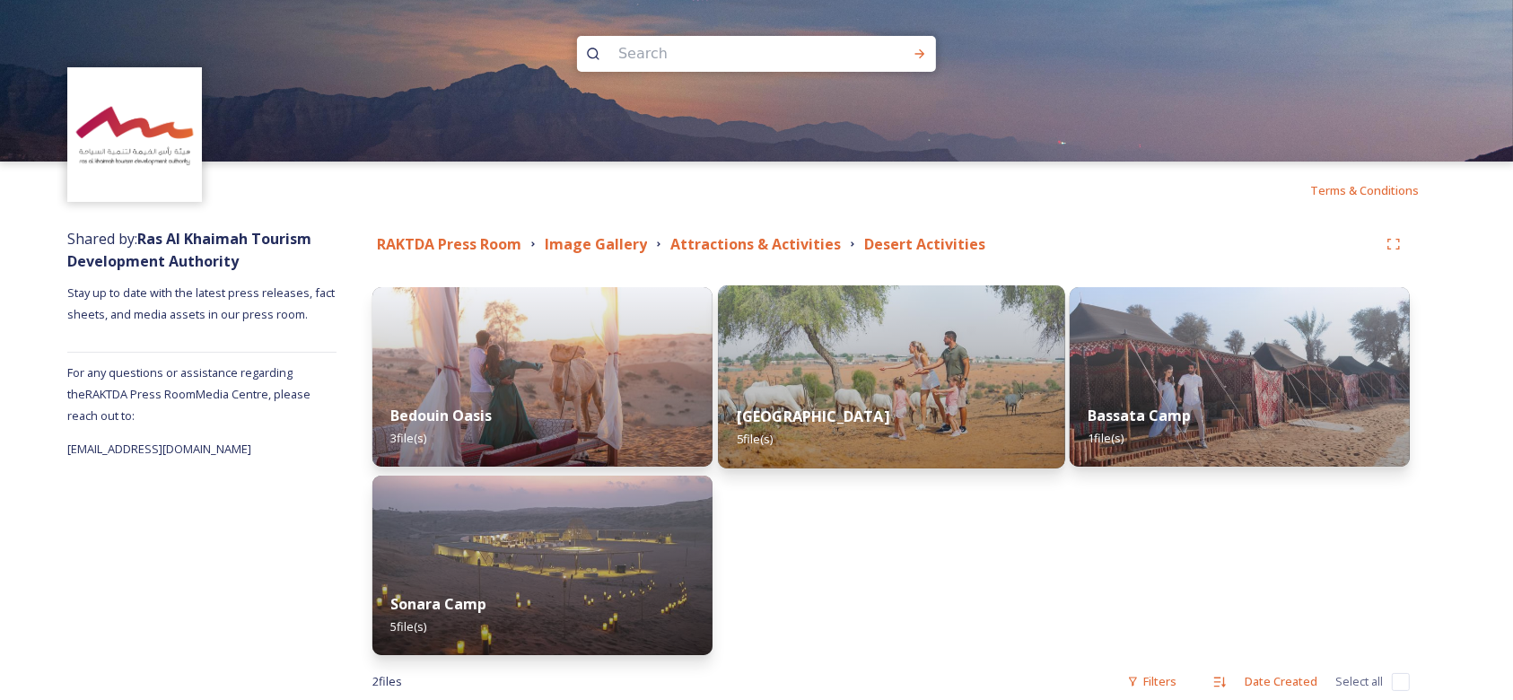
click at [876, 417] on strong "[GEOGRAPHIC_DATA]" at bounding box center [812, 417] width 153 height 20
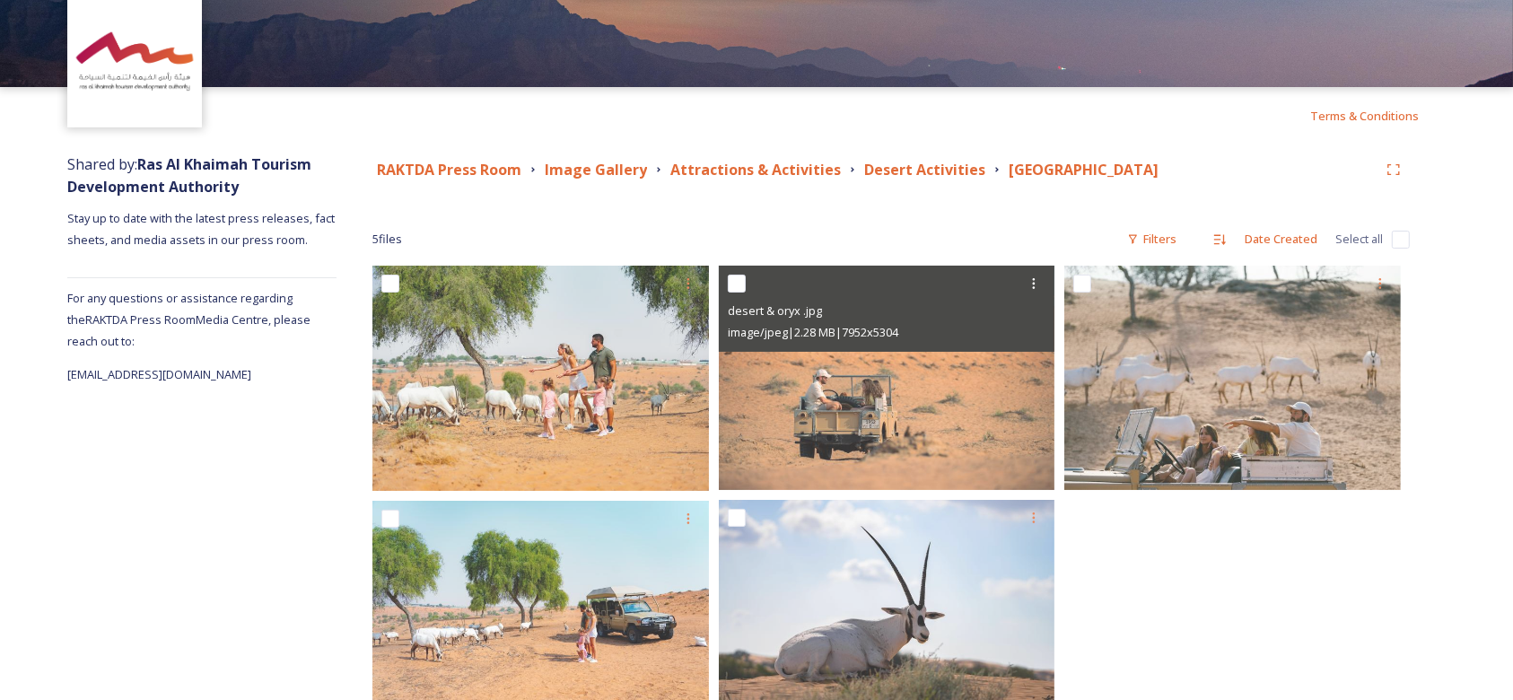
scroll to position [138, 0]
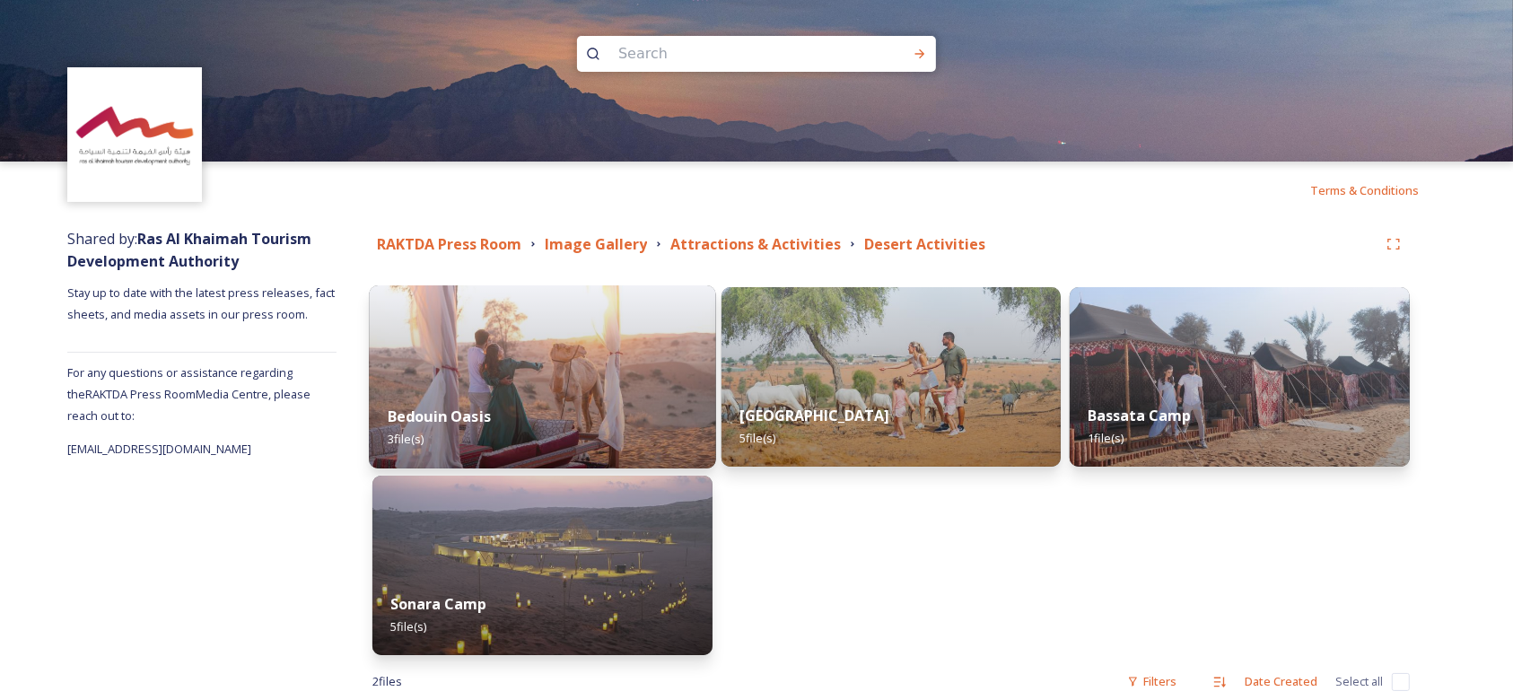
click at [574, 399] on div "Bedouin Oasis 3 file(s)" at bounding box center [542, 428] width 346 height 82
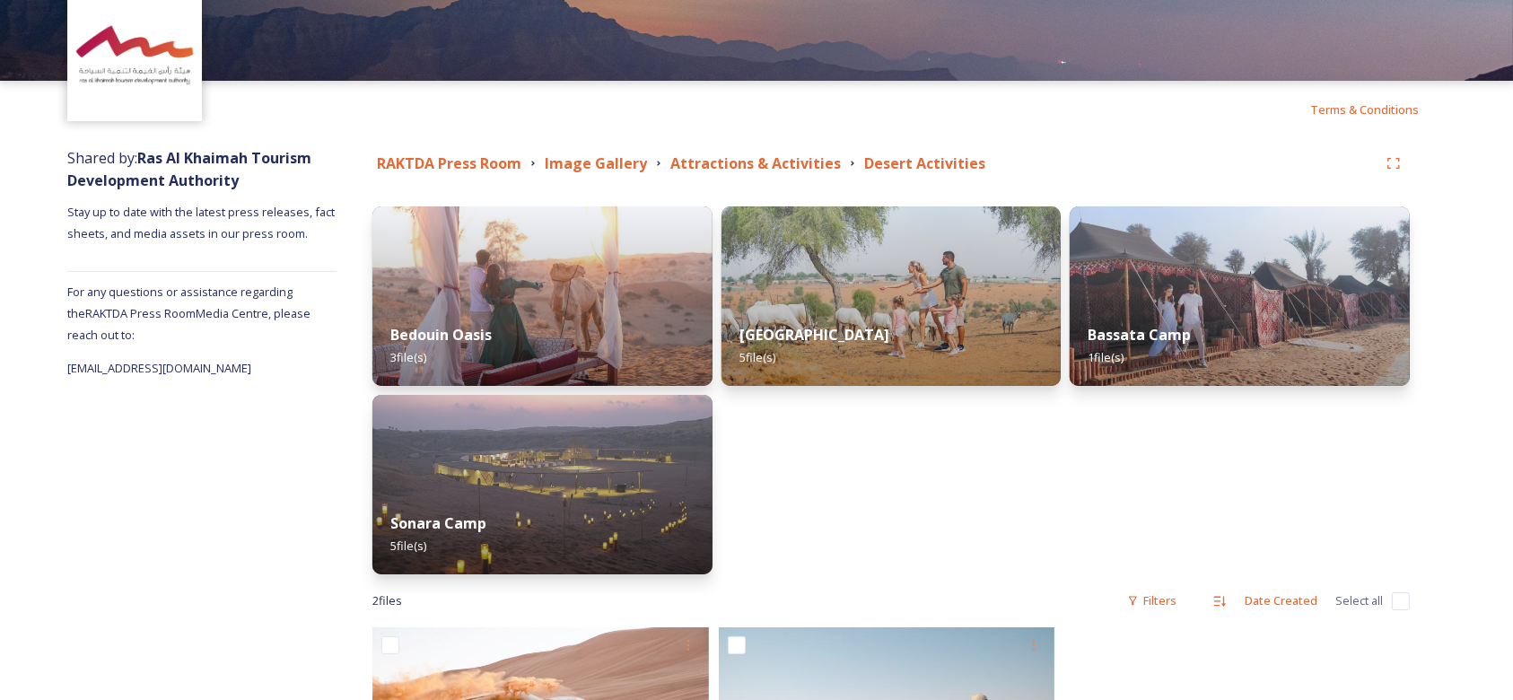
scroll to position [272, 0]
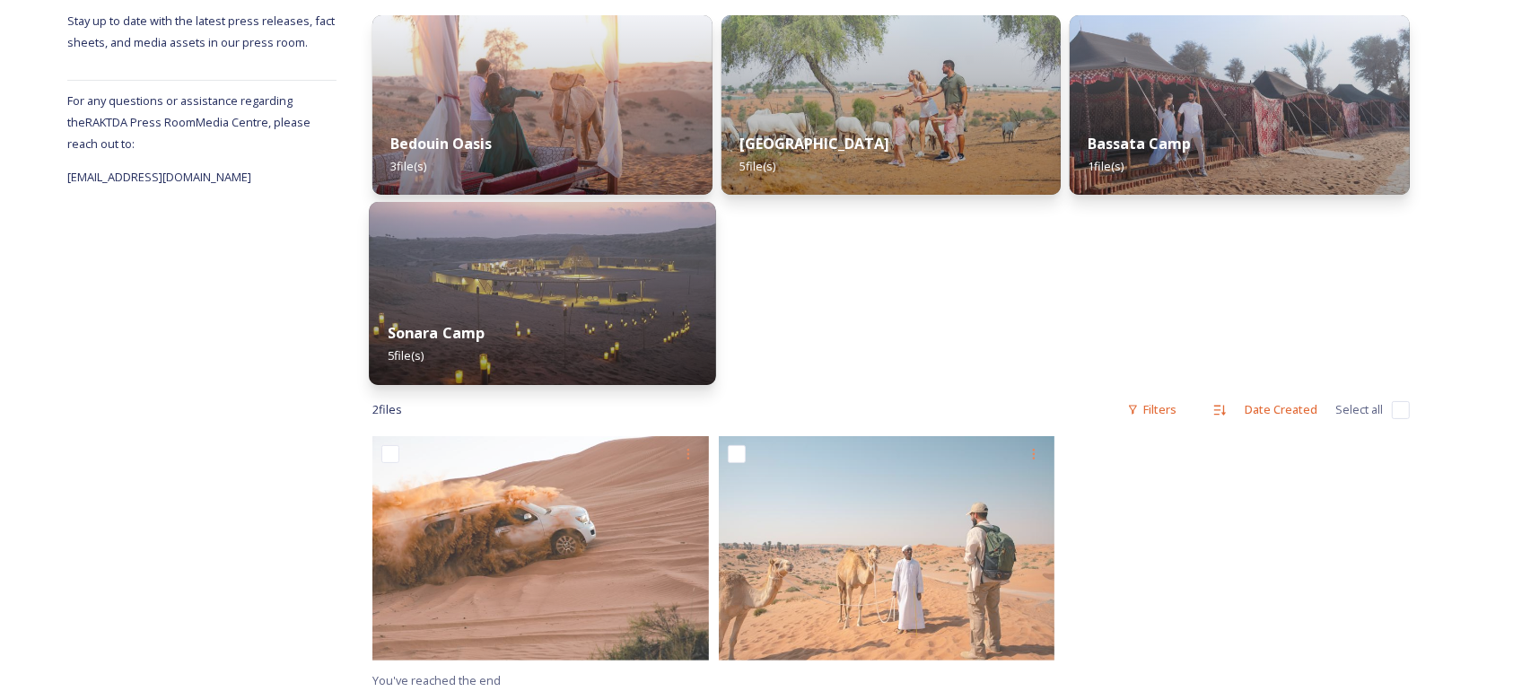
click at [555, 323] on div "Sonara Camp 5 file(s)" at bounding box center [542, 344] width 346 height 82
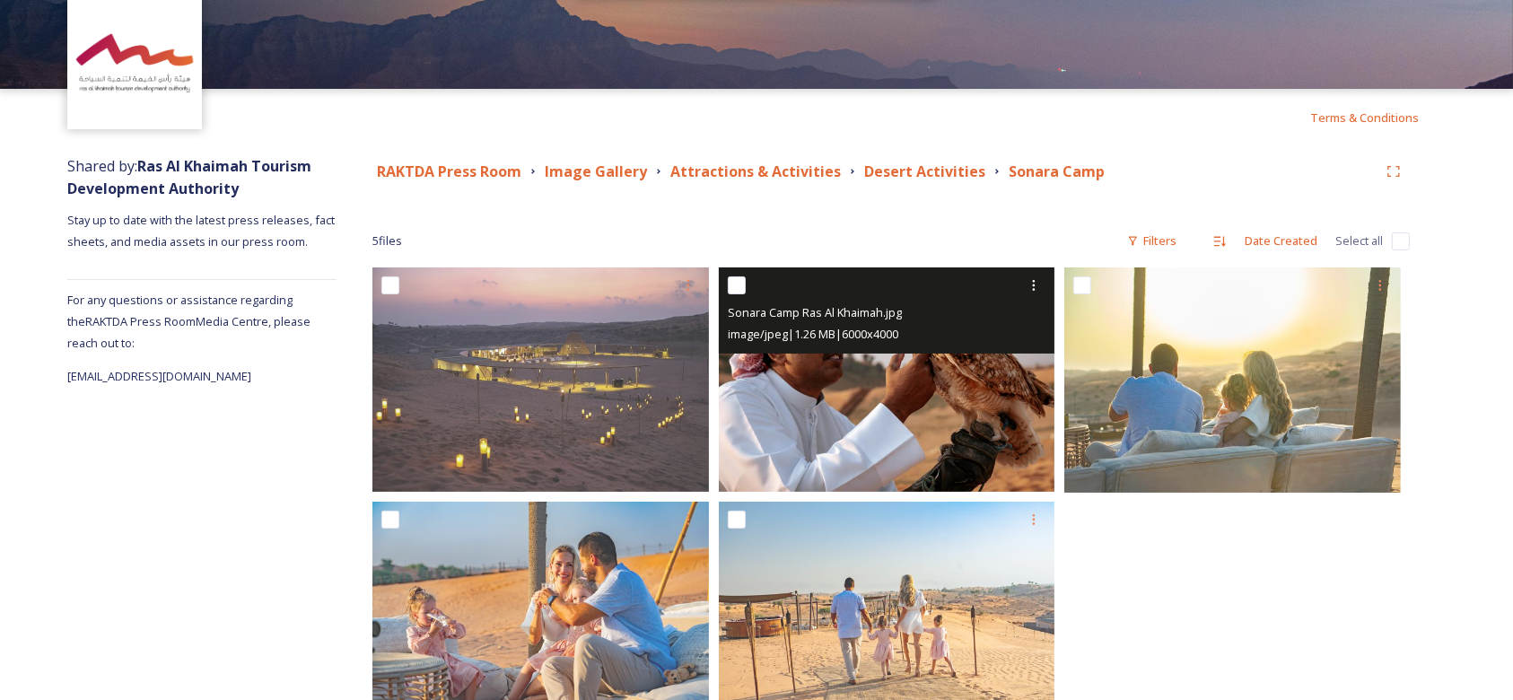
scroll to position [138, 0]
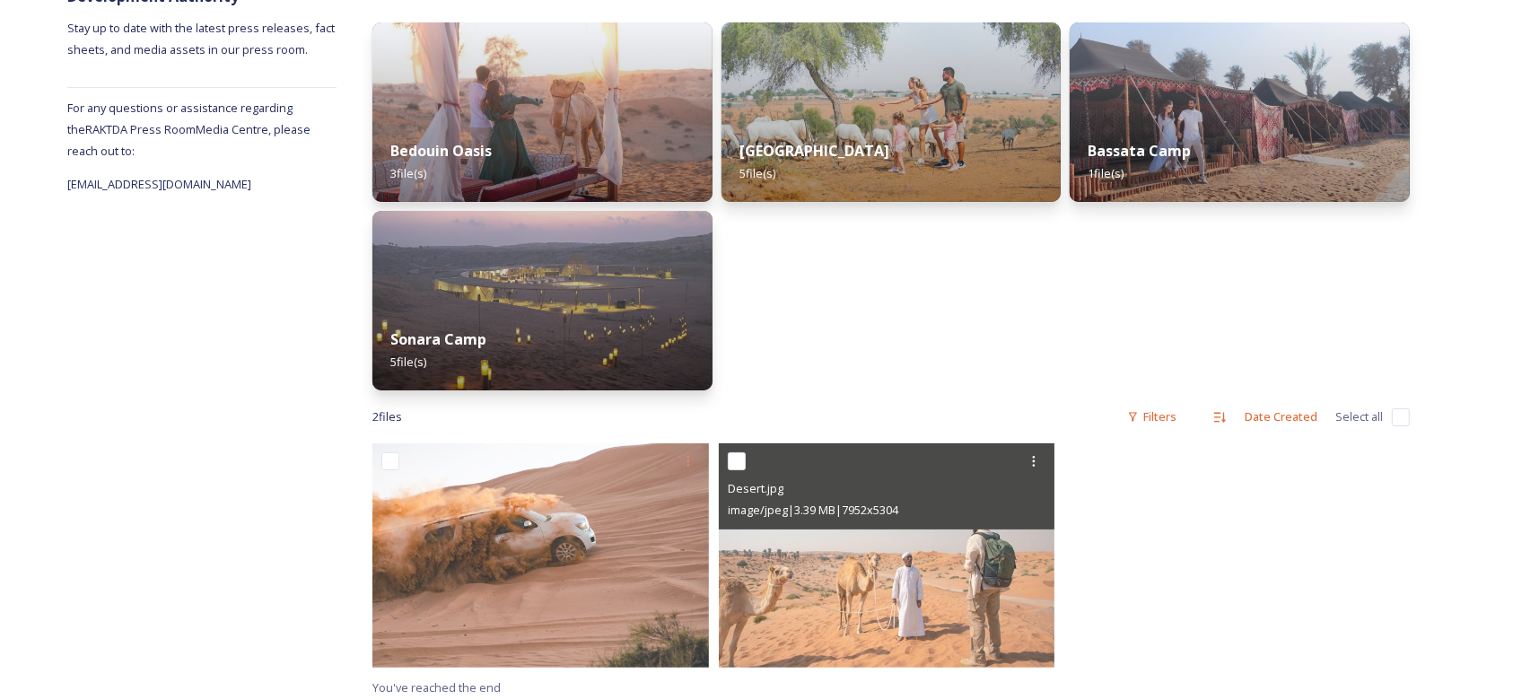
scroll to position [272, 0]
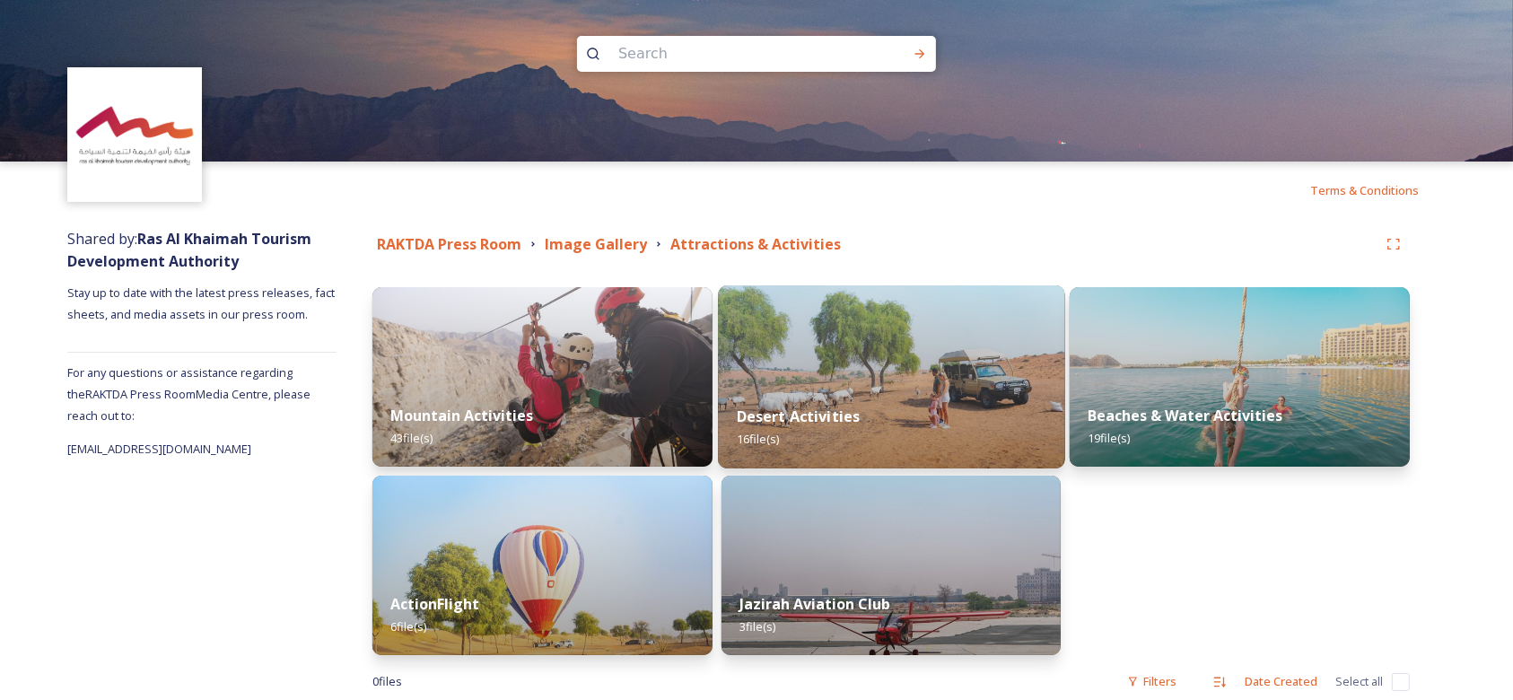
scroll to position [38, 0]
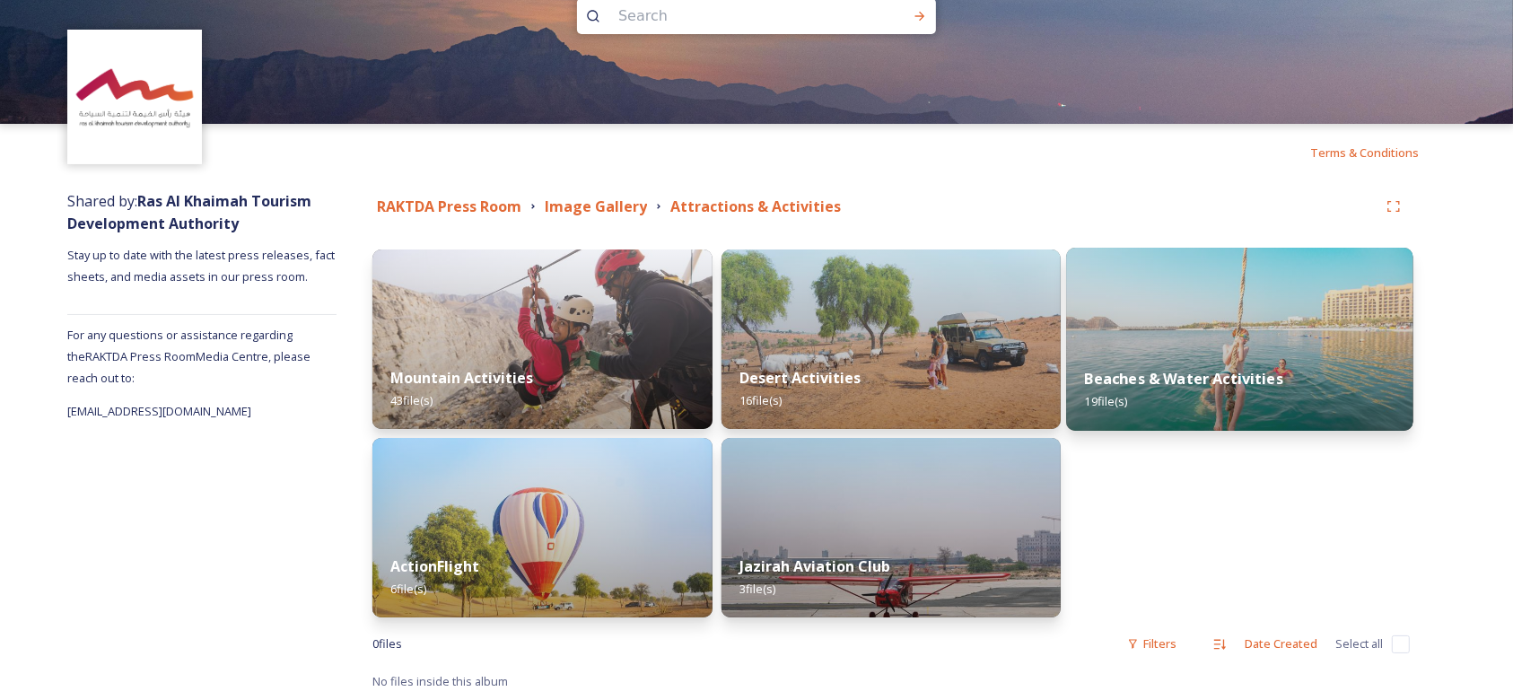
click at [1183, 372] on strong "Beaches & Water Activities" at bounding box center [1184, 379] width 198 height 20
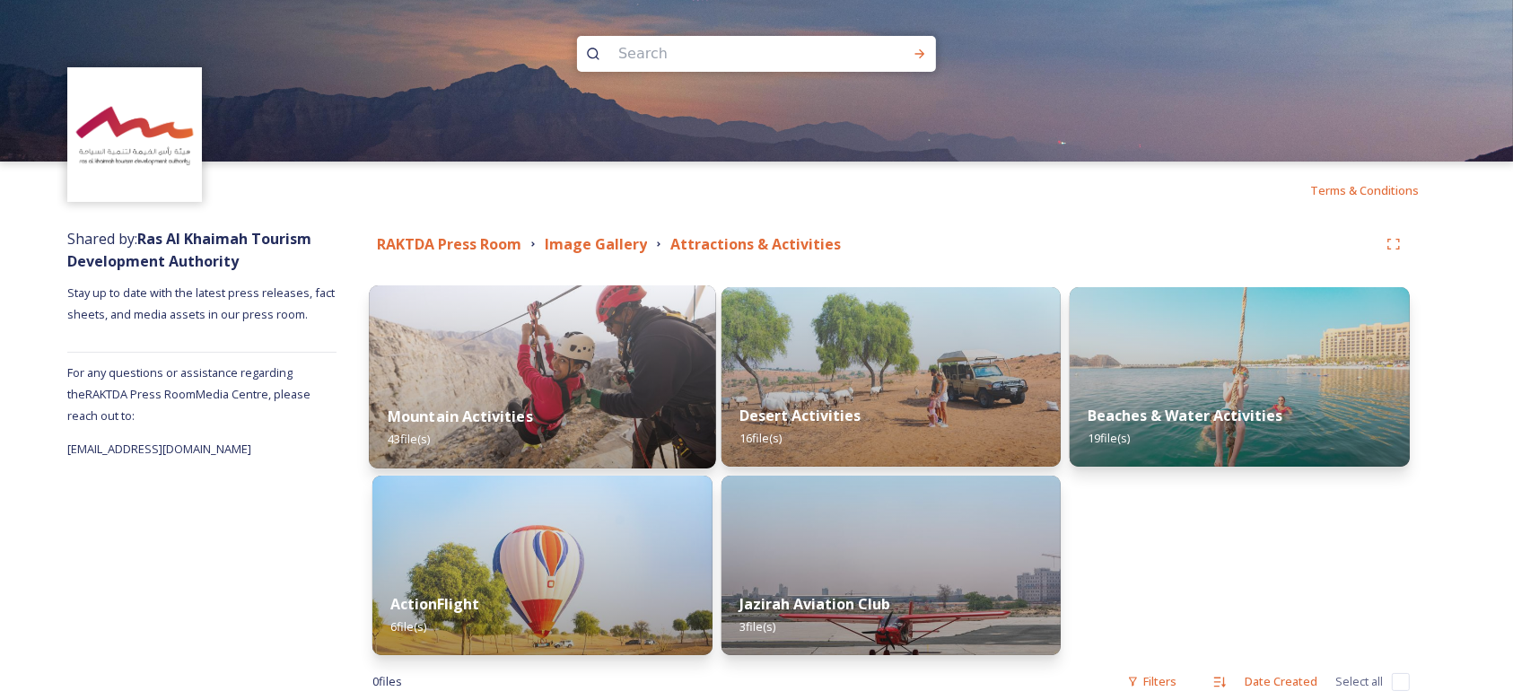
click at [525, 406] on div "Mountain Activities 43 file(s)" at bounding box center [542, 428] width 346 height 82
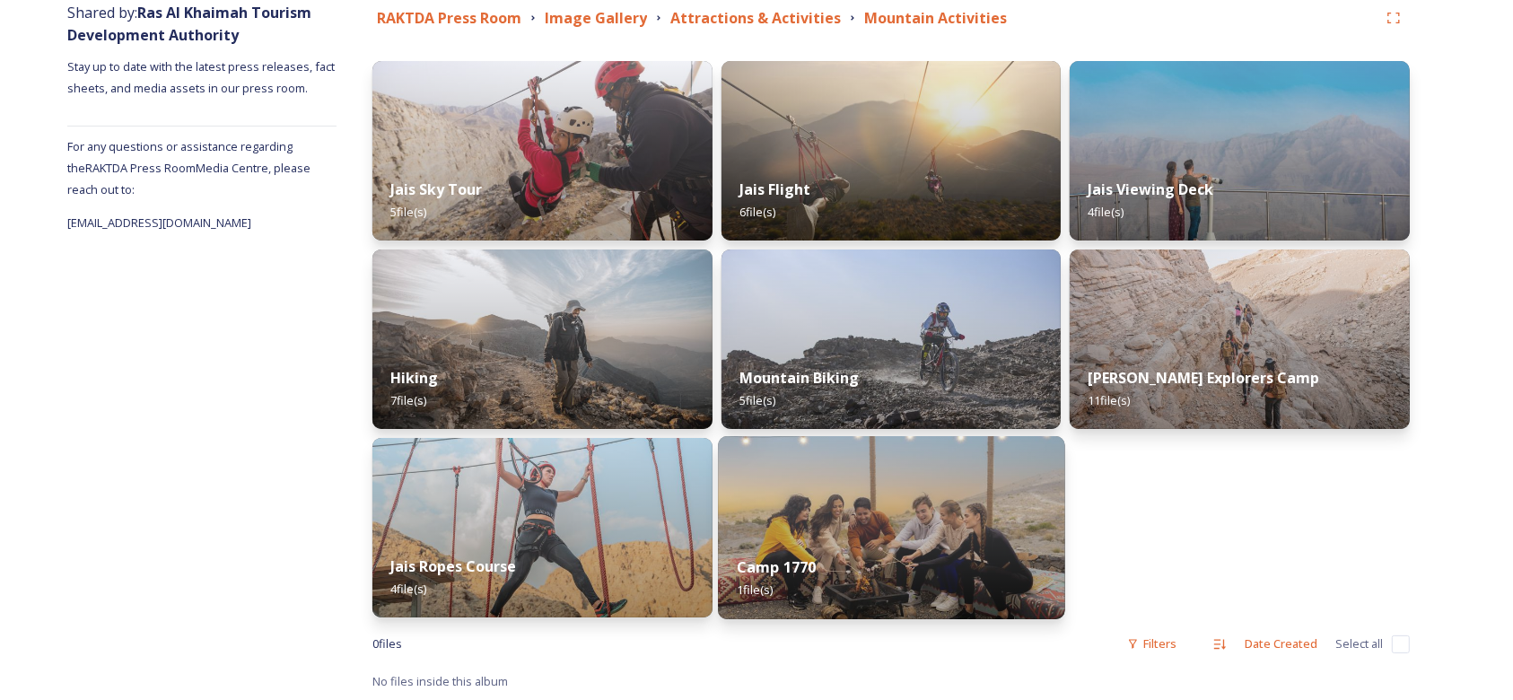
click at [828, 516] on img at bounding box center [891, 527] width 346 height 183
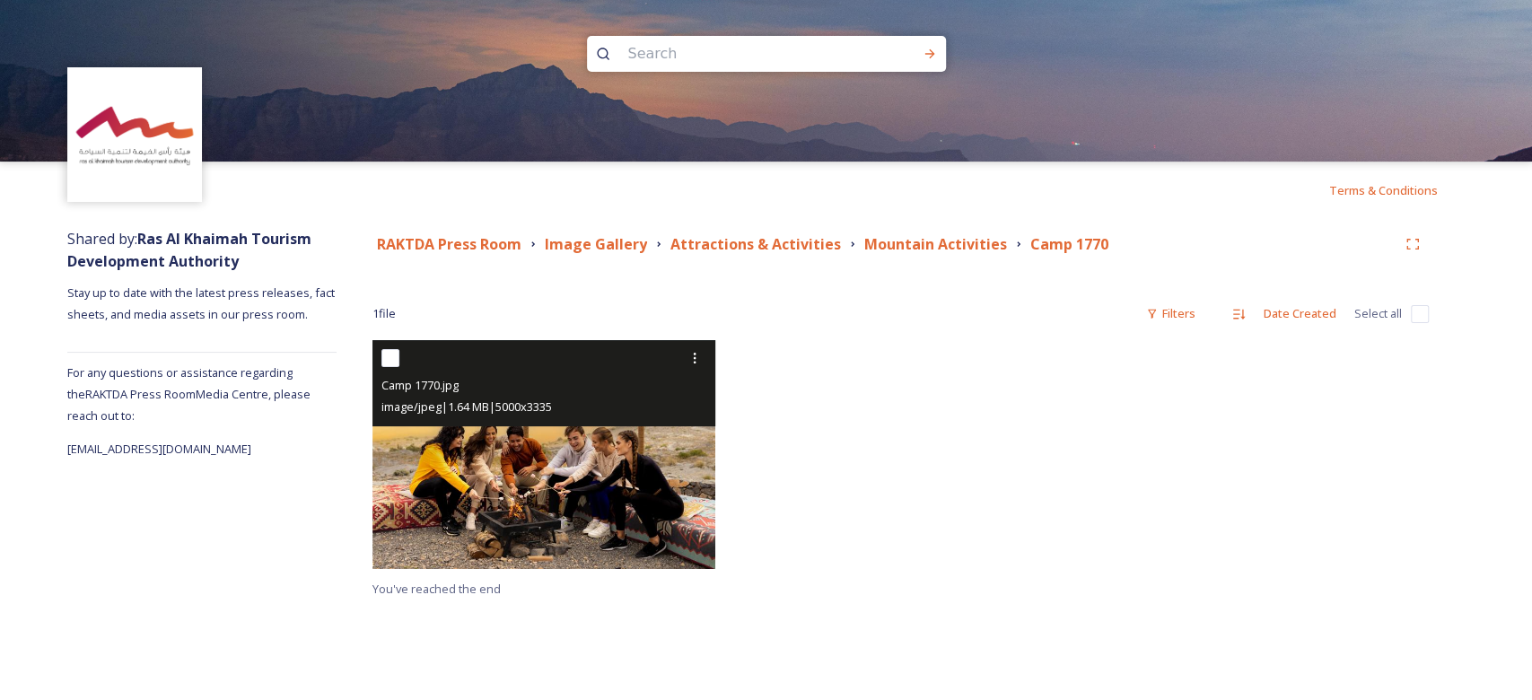
click at [397, 348] on div at bounding box center [545, 358] width 329 height 32
click at [392, 359] on input "checkbox" at bounding box center [390, 358] width 18 height 18
checkbox input "true"
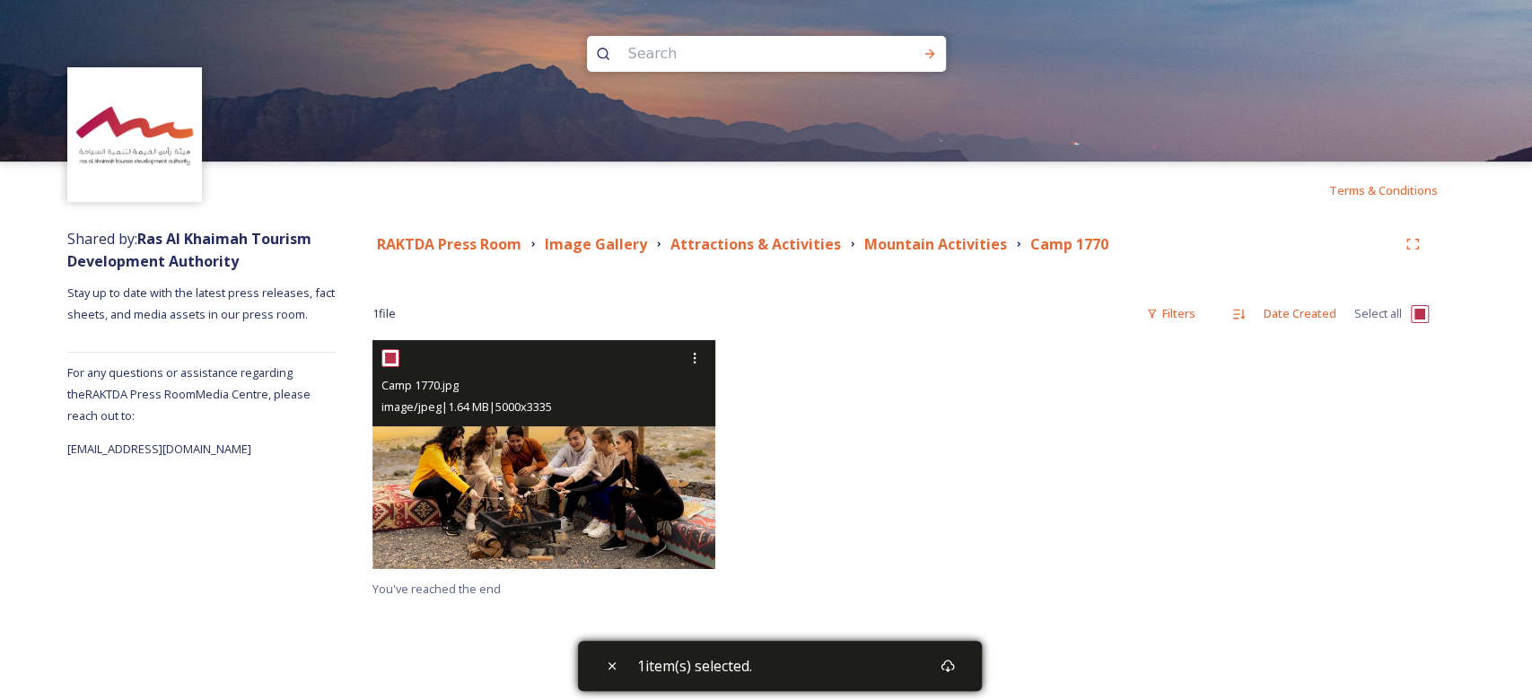
click at [565, 465] on img at bounding box center [543, 454] width 343 height 229
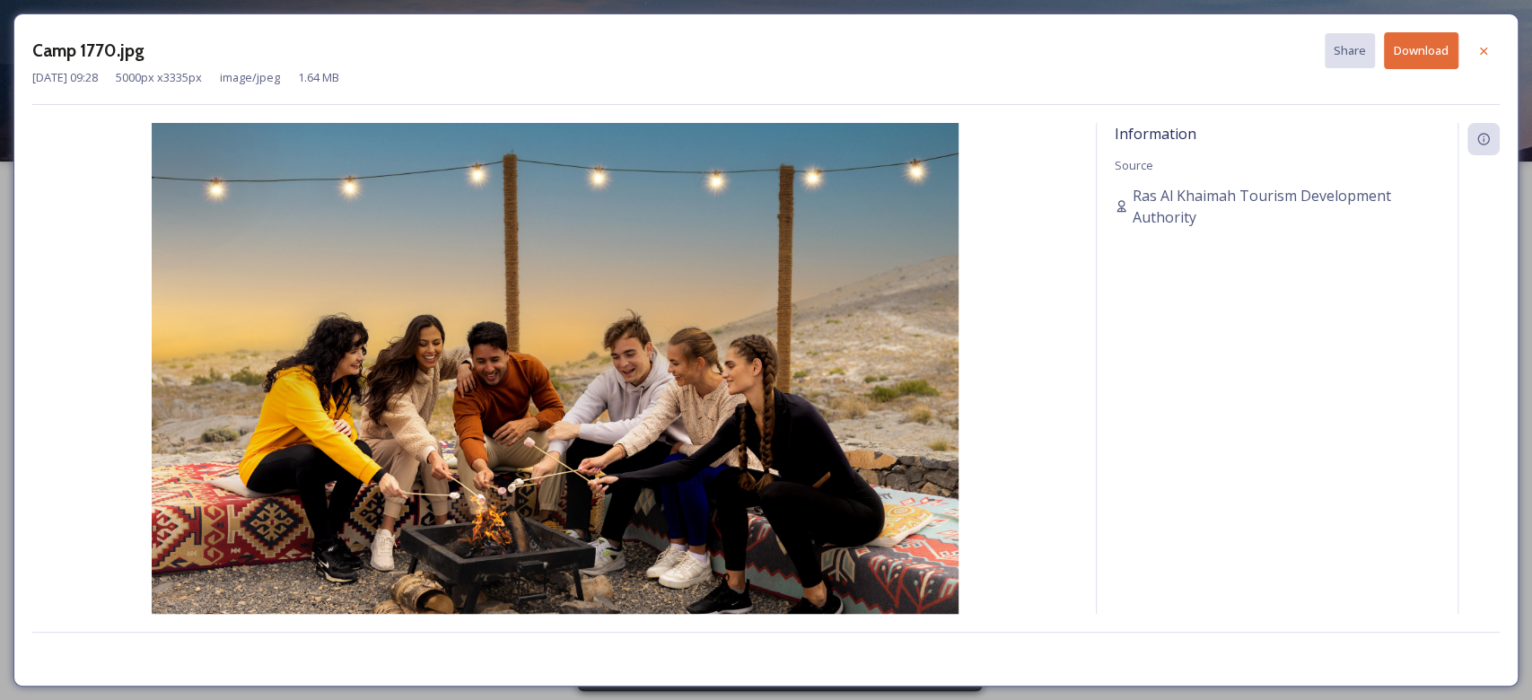
click at [1406, 39] on button "Download" at bounding box center [1421, 50] width 74 height 37
